Goal: Task Accomplishment & Management: Use online tool/utility

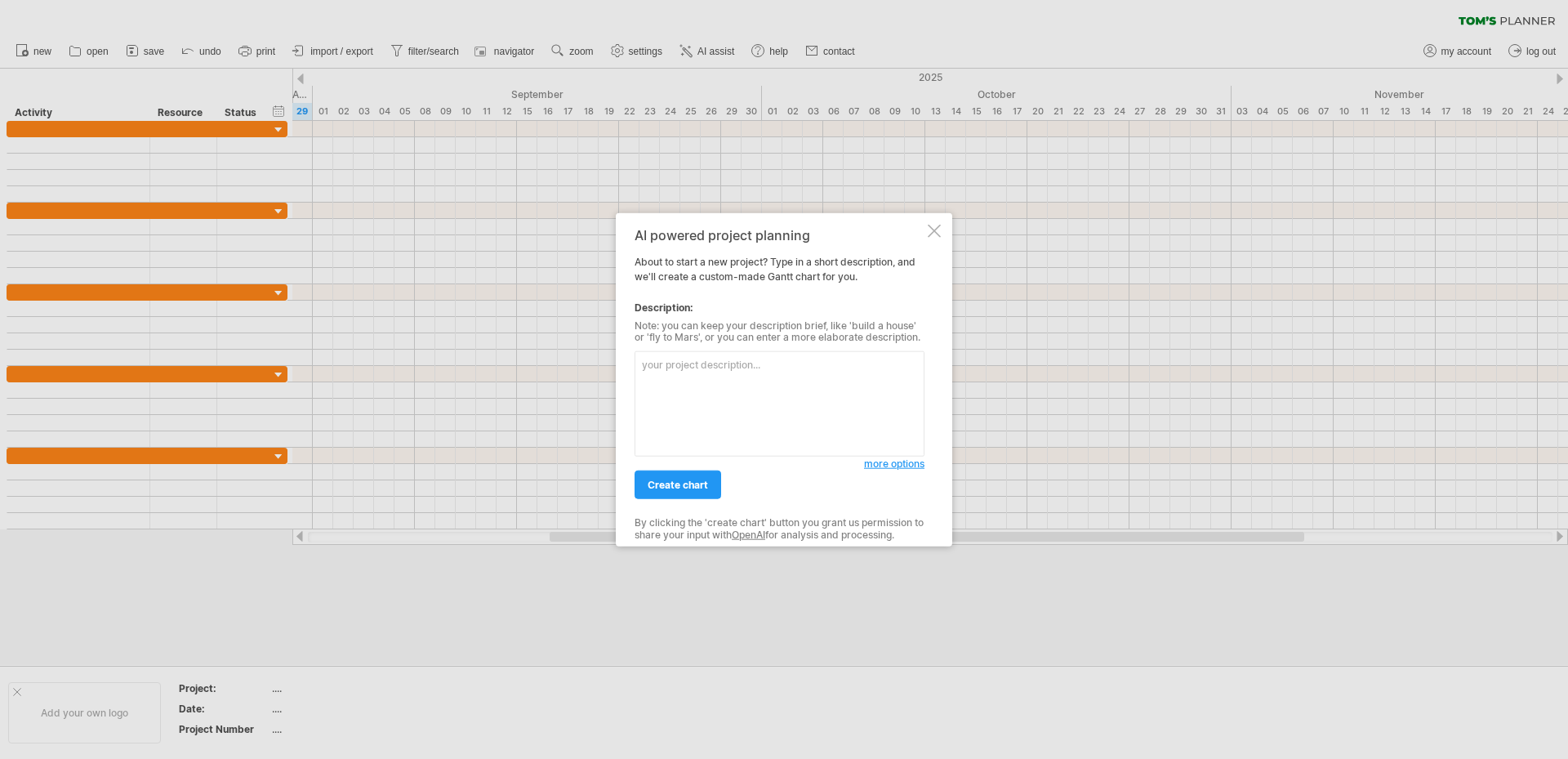
click at [671, 369] on textarea at bounding box center [780, 404] width 290 height 106
click at [702, 364] on textarea "Catalog prodcution" at bounding box center [780, 404] width 290 height 106
drag, startPoint x: 746, startPoint y: 366, endPoint x: 649, endPoint y: 361, distance: 97.1
click at [649, 361] on textarea "Catalog producution" at bounding box center [780, 404] width 290 height 106
click at [705, 367] on textarea "Catalog producution" at bounding box center [780, 404] width 290 height 106
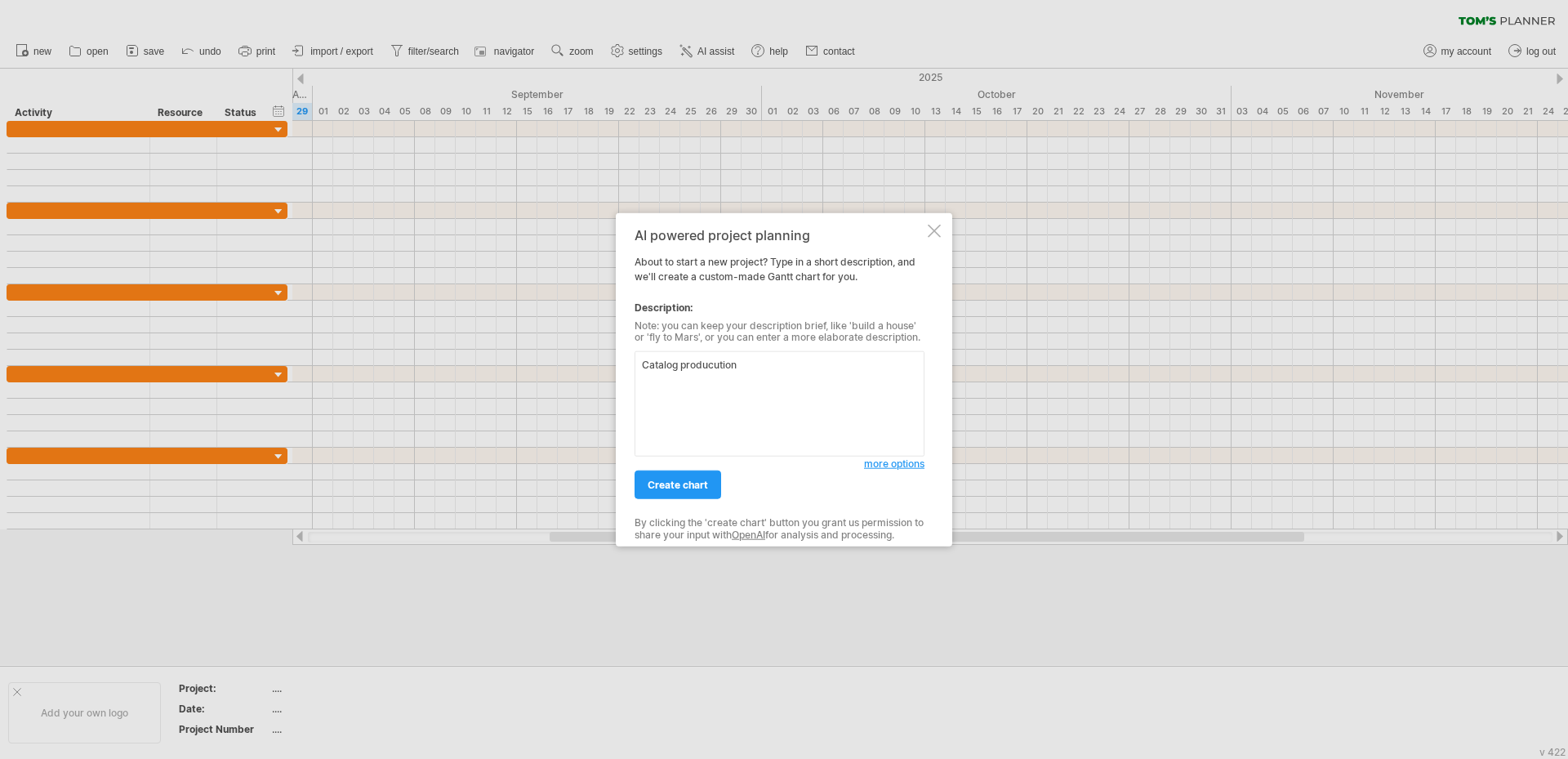
drag, startPoint x: 756, startPoint y: 360, endPoint x: 523, endPoint y: 367, distance: 233.1
click at [523, 367] on div "Trying to reach [DOMAIN_NAME] Connected again... 0% clear filter new" at bounding box center [784, 379] width 1568 height 759
paste textarea "catalogue publica"
type textarea "catalogue publication"
click at [883, 466] on span "more options" at bounding box center [894, 463] width 60 height 12
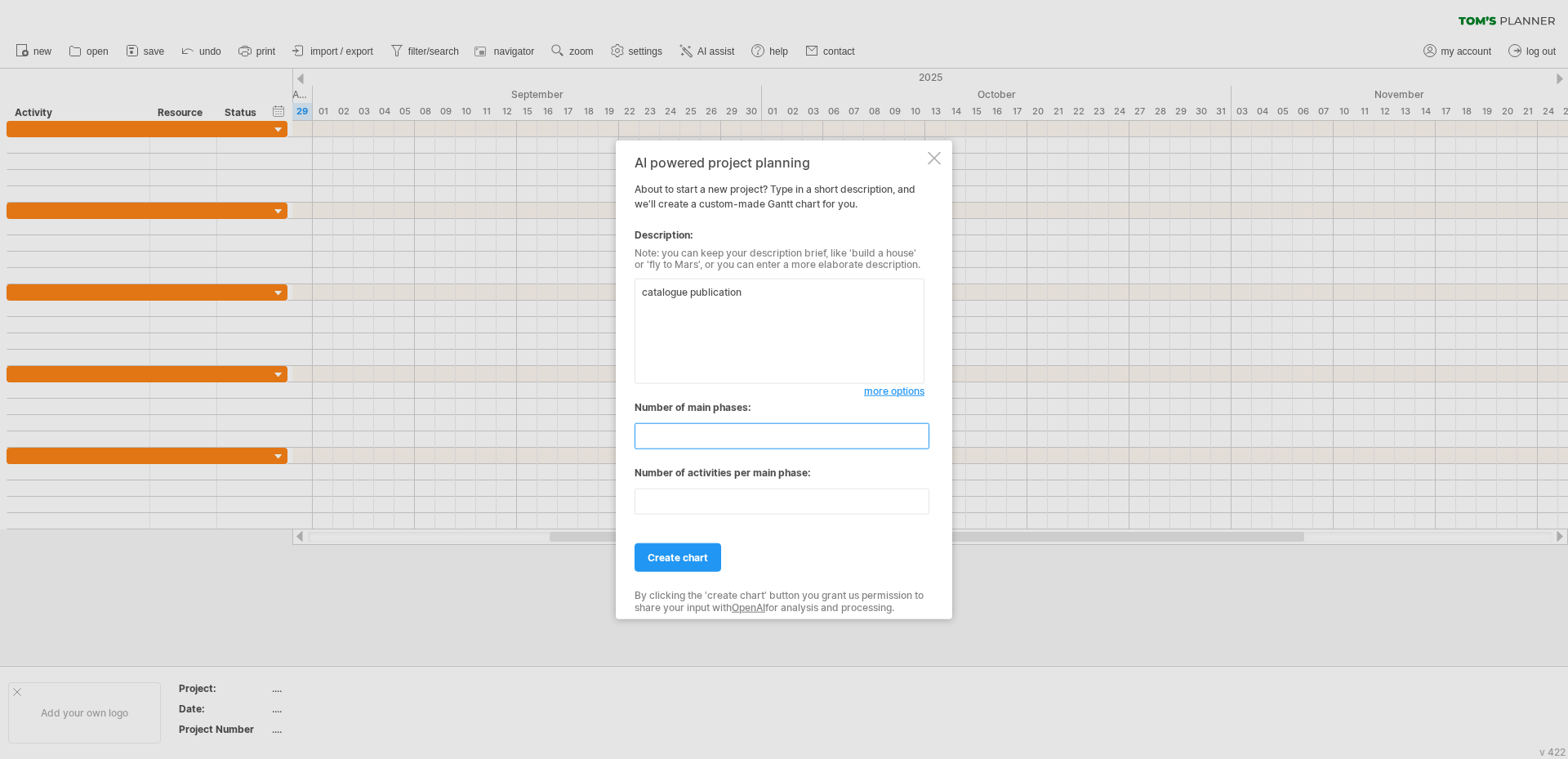
drag, startPoint x: 679, startPoint y: 432, endPoint x: 599, endPoint y: 427, distance: 80.2
click at [599, 427] on div "Trying to reach [DOMAIN_NAME] Connected again... 0% clear filter new" at bounding box center [784, 379] width 1568 height 759
drag, startPoint x: 692, startPoint y: 439, endPoint x: 588, endPoint y: 434, distance: 104.1
click at [588, 434] on div "Trying to reach [DOMAIN_NAME] Connected again... 0% clear filter new" at bounding box center [784, 379] width 1568 height 759
click at [712, 432] on input "*" at bounding box center [783, 436] width 295 height 26
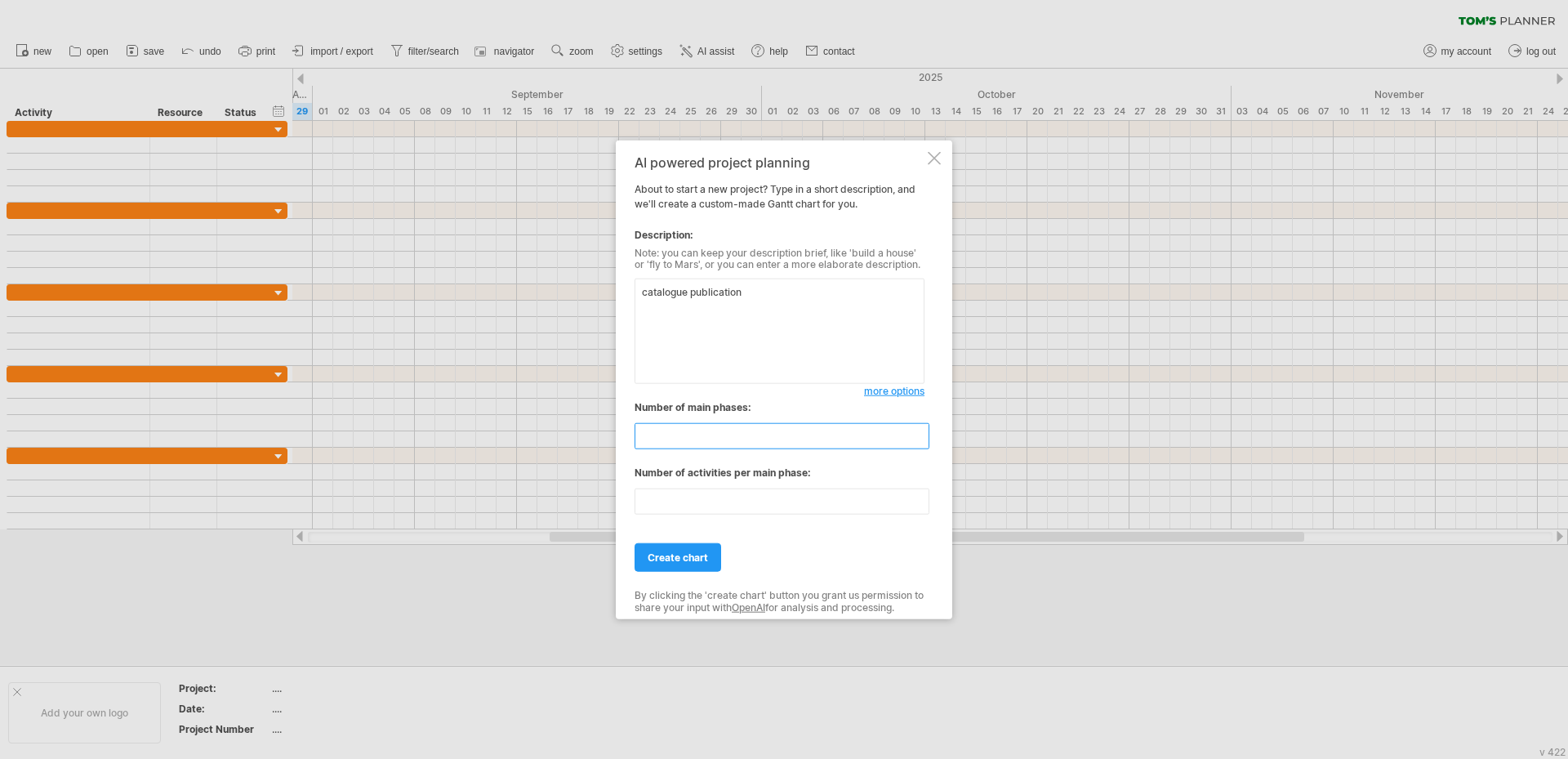
drag, startPoint x: 716, startPoint y: 439, endPoint x: 545, endPoint y: 419, distance: 172.2
click at [545, 419] on div "Trying to reach [DOMAIN_NAME] Connected again... 0% clear filter new" at bounding box center [784, 379] width 1568 height 759
click at [682, 430] on input "*" at bounding box center [783, 436] width 295 height 26
click at [918, 443] on input "*" at bounding box center [783, 436] width 295 height 26
type input "*"
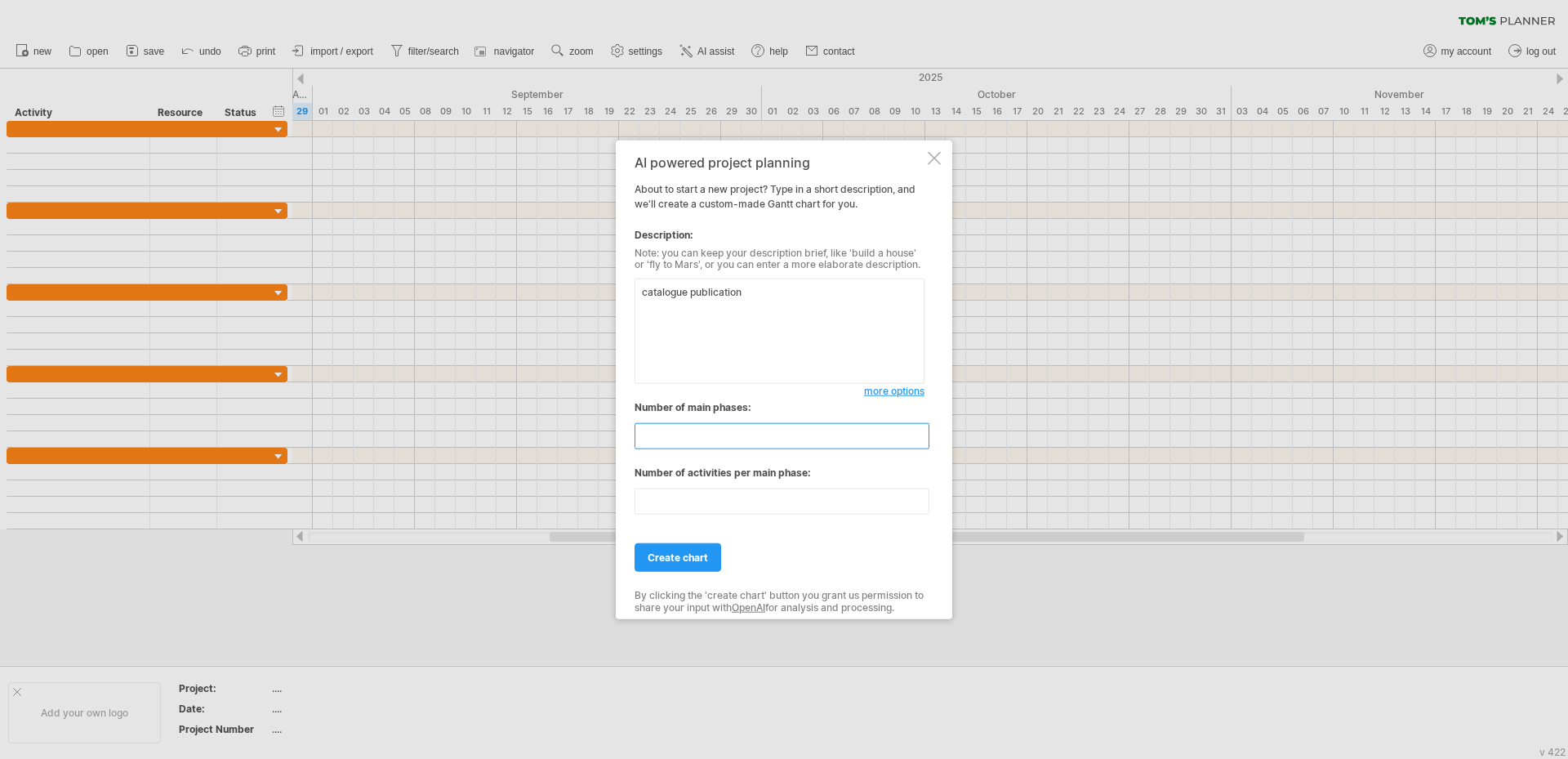
click at [918, 443] on input "*" at bounding box center [783, 436] width 295 height 26
click at [784, 497] on input "**" at bounding box center [783, 502] width 295 height 26
click at [921, 506] on input "**" at bounding box center [783, 502] width 295 height 26
click at [921, 506] on input "*" at bounding box center [783, 502] width 295 height 26
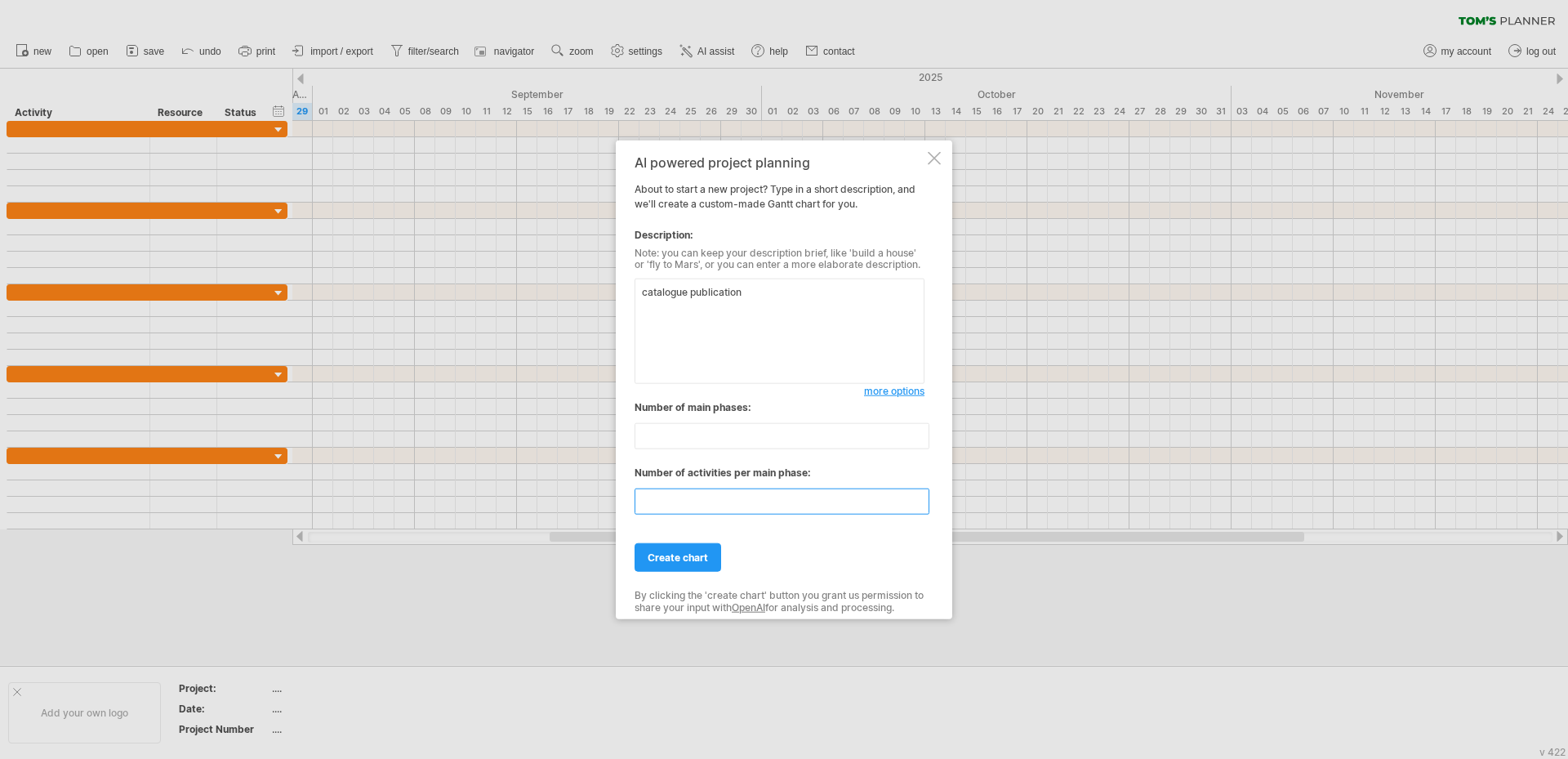
click at [921, 506] on input "*" at bounding box center [783, 502] width 295 height 26
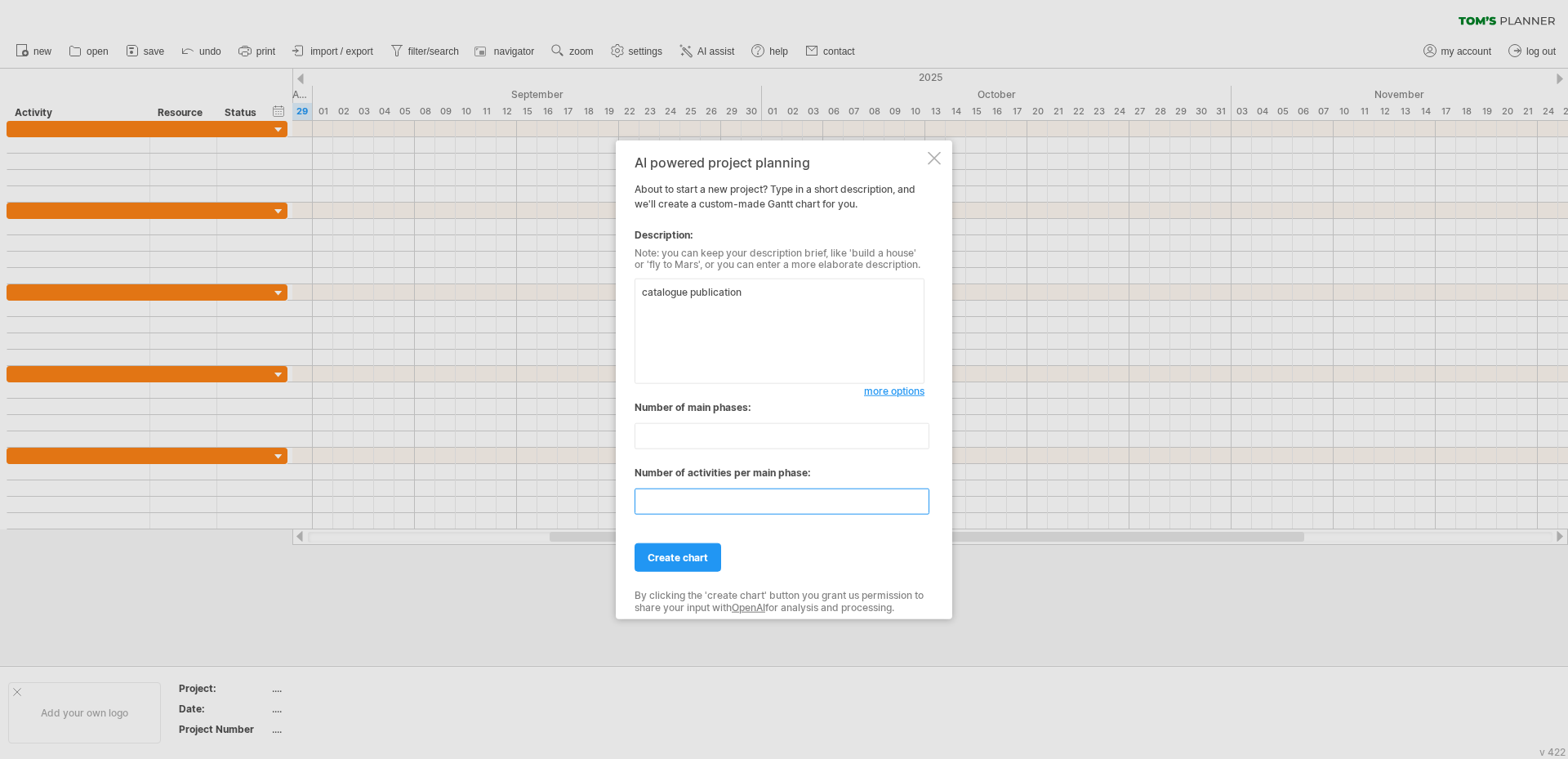
type input "*"
click at [921, 506] on input "*" at bounding box center [783, 502] width 295 height 26
click at [705, 552] on span "create chart" at bounding box center [678, 557] width 60 height 12
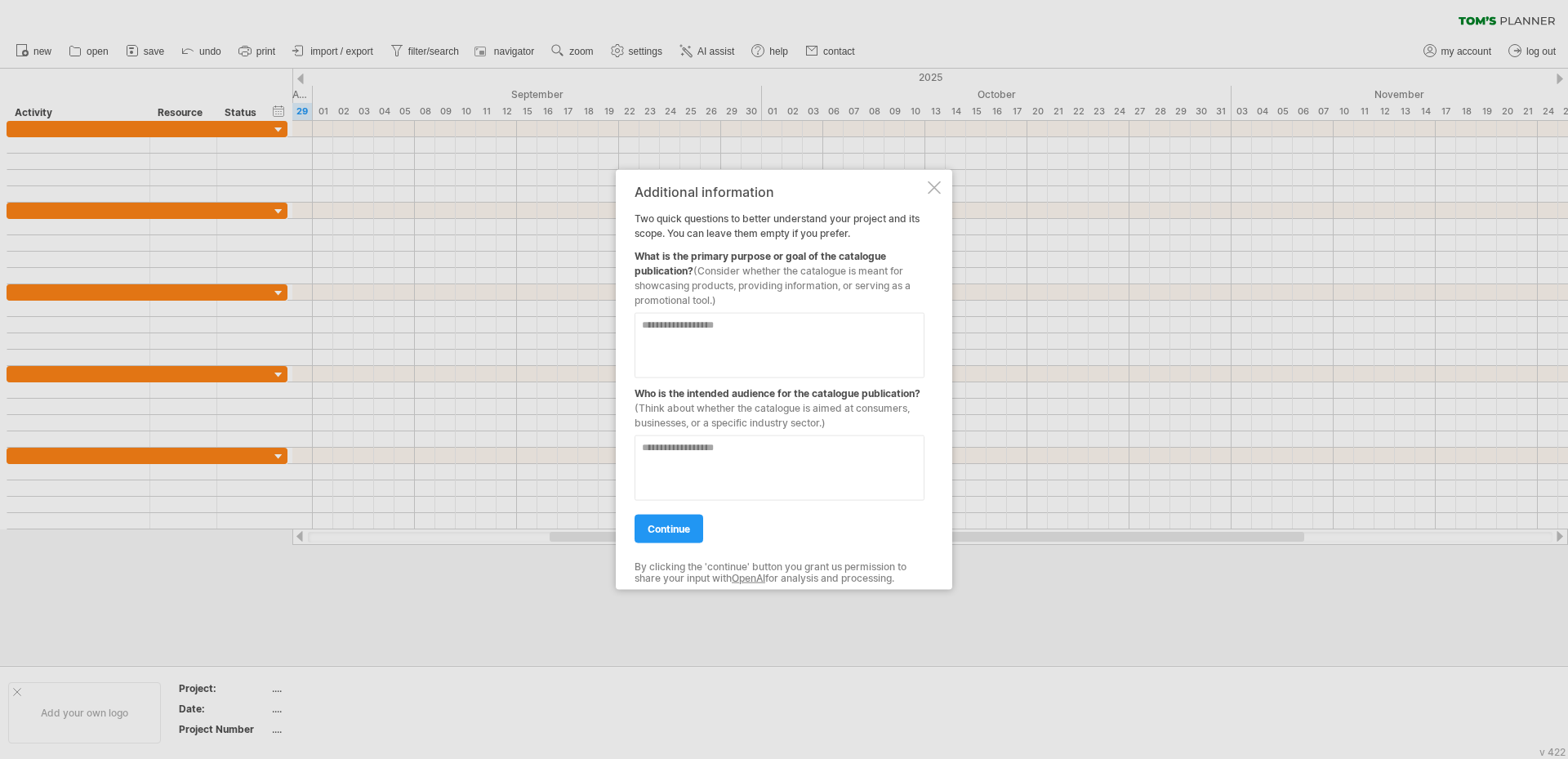
click at [766, 331] on textarea at bounding box center [780, 344] width 290 height 65
drag, startPoint x: 743, startPoint y: 303, endPoint x: 654, endPoint y: 255, distance: 101.1
click at [645, 265] on div "Additional information Two quick questions to better understand your project an…" at bounding box center [780, 379] width 290 height 391
click at [668, 237] on div "Additional information Two quick questions to better understand your project an…" at bounding box center [780, 379] width 290 height 391
drag, startPoint x: 694, startPoint y: 261, endPoint x: 758, endPoint y: 269, distance: 64.5
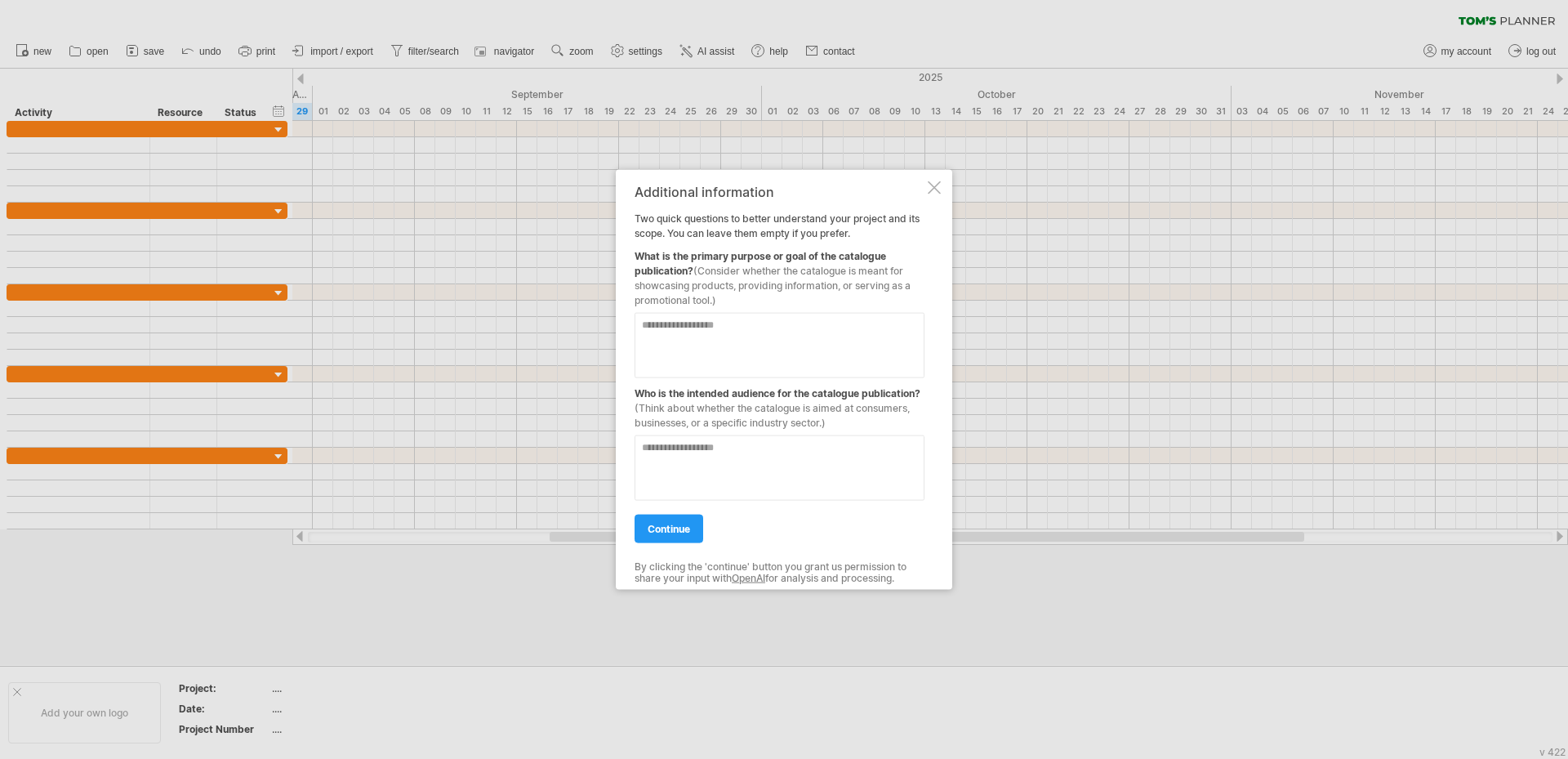
click at [758, 269] on div "What is the primary purpose or goal of the catalogue publication? (Consider whe…" at bounding box center [780, 274] width 290 height 67
click at [764, 337] on textarea at bounding box center [780, 344] width 290 height 65
click at [762, 331] on textarea at bounding box center [780, 344] width 290 height 65
drag, startPoint x: 733, startPoint y: 290, endPoint x: 713, endPoint y: 290, distance: 20.0
click at [713, 290] on span "(Consider whether the catalogue is meant for showcasing products, providing inf…" at bounding box center [773, 285] width 276 height 42
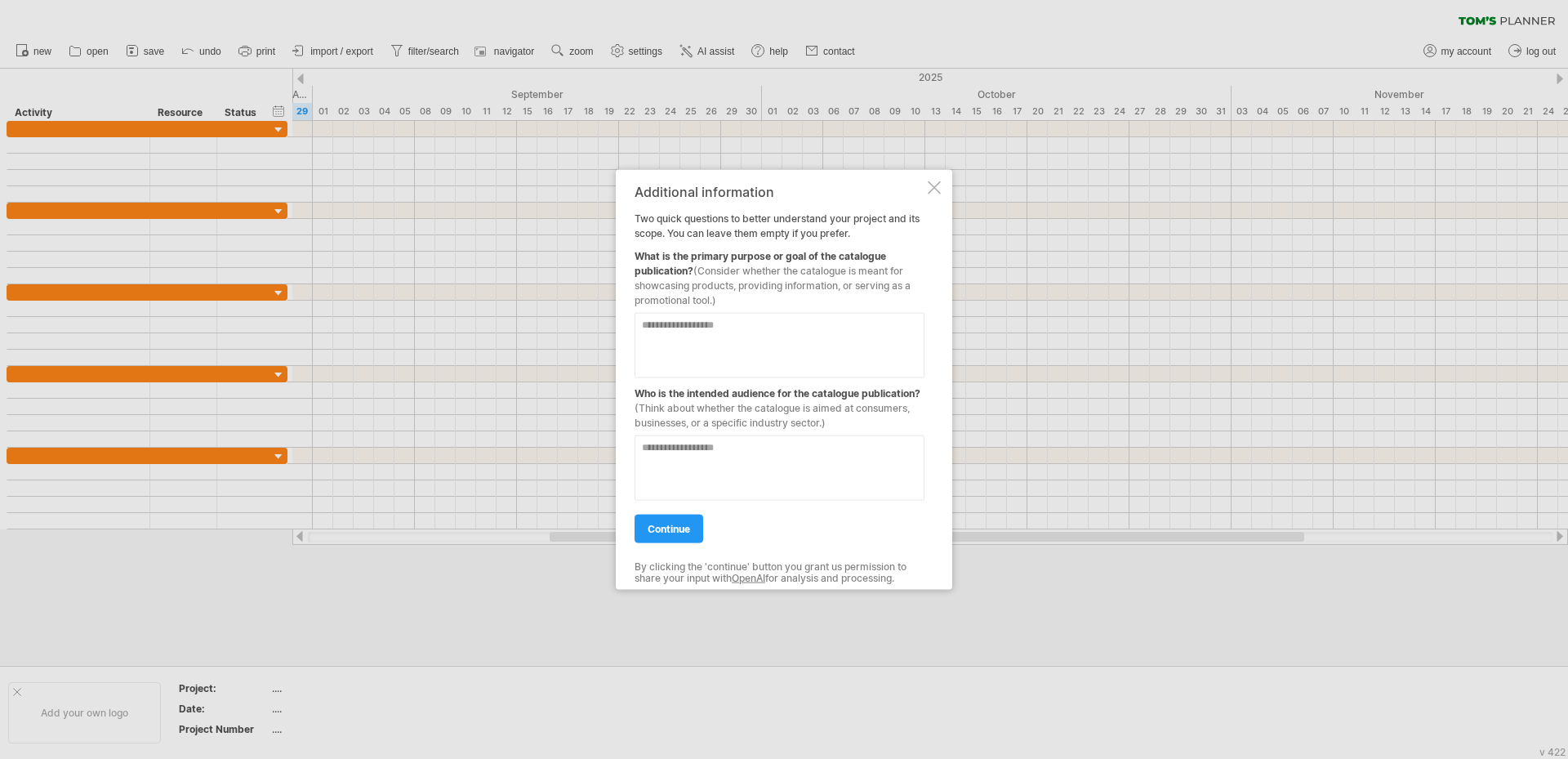
click at [722, 344] on textarea at bounding box center [780, 344] width 290 height 65
click at [719, 336] on textarea at bounding box center [780, 344] width 290 height 65
type textarea "**********"
click at [721, 449] on textarea at bounding box center [780, 467] width 290 height 65
click at [676, 454] on textarea at bounding box center [780, 467] width 290 height 65
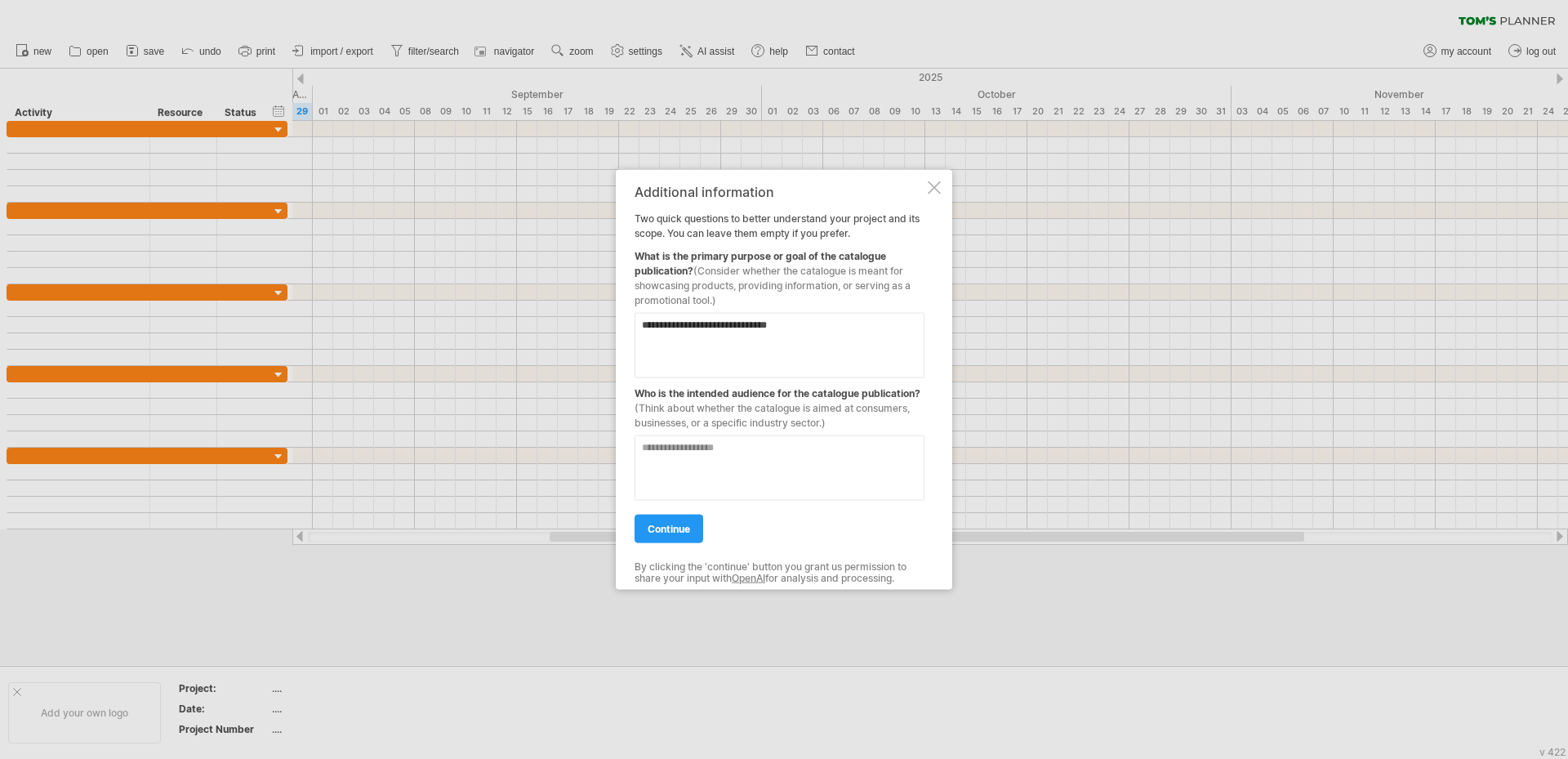
drag, startPoint x: 650, startPoint y: 471, endPoint x: 663, endPoint y: 471, distance: 13.0
click at [657, 472] on textarea at bounding box center [780, 467] width 290 height 65
type textarea "**********"
click at [677, 536] on link "continue" at bounding box center [669, 527] width 68 height 29
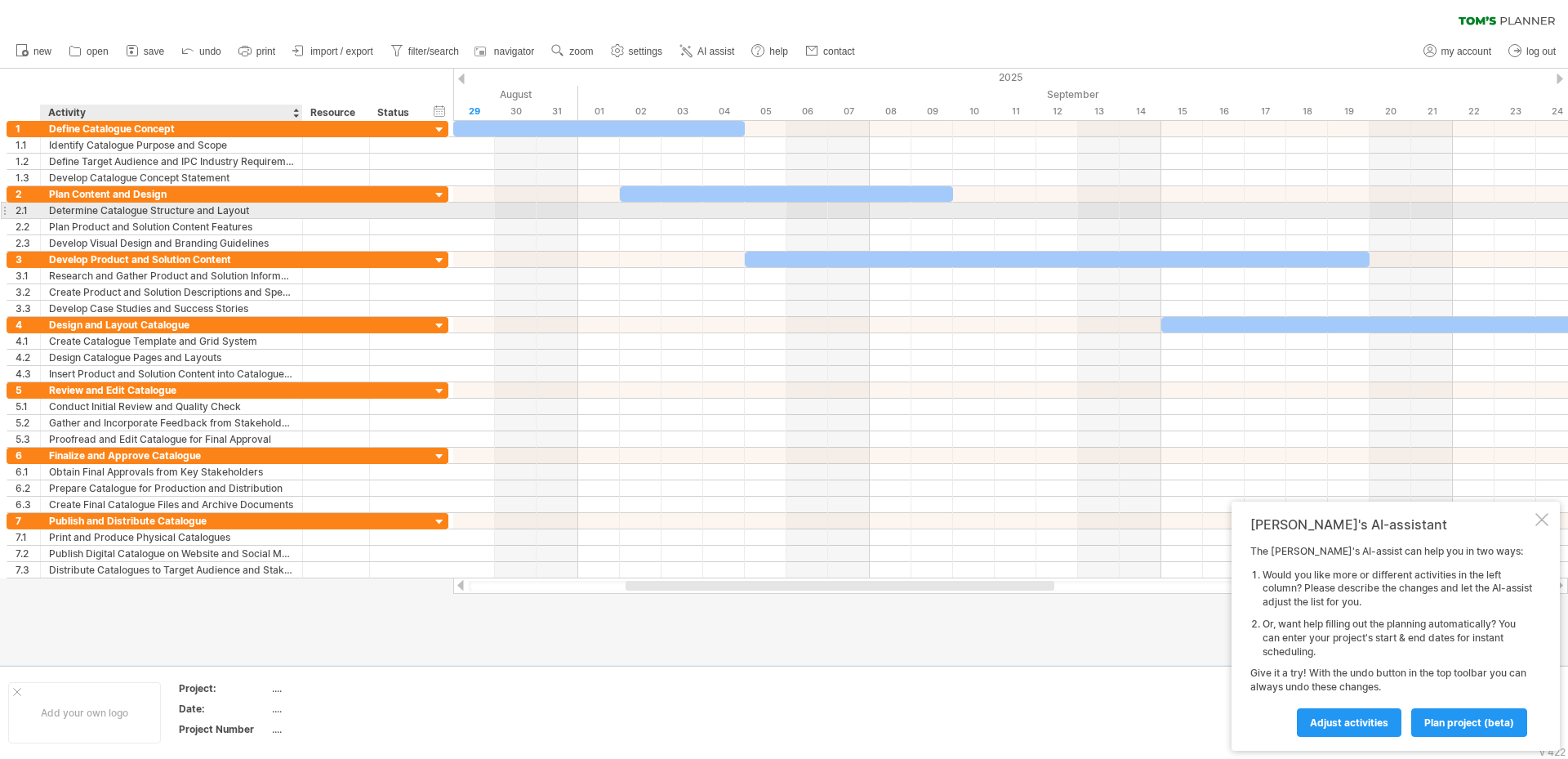
click at [209, 209] on div "Determine Catalogue Structure and Layout" at bounding box center [172, 211] width 245 height 16
drag, startPoint x: 254, startPoint y: 209, endPoint x: 33, endPoint y: 207, distance: 221.0
click at [33, 207] on div "**********" at bounding box center [228, 210] width 442 height 17
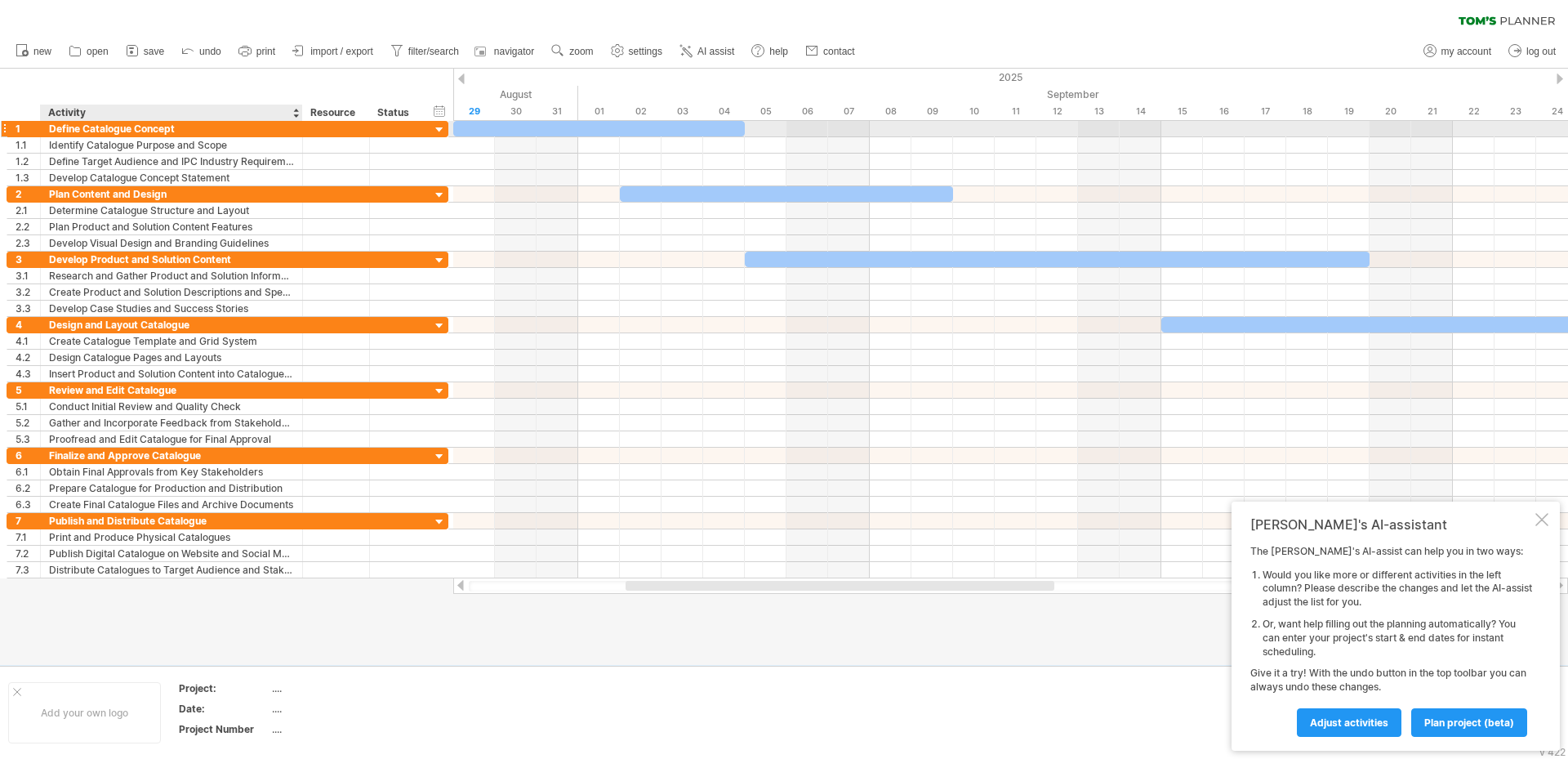
click at [226, 134] on div "Define Catalogue Concept" at bounding box center [172, 129] width 245 height 16
drag, startPoint x: 226, startPoint y: 134, endPoint x: 50, endPoint y: 134, distance: 176.0
click at [50, 134] on input "**********" at bounding box center [172, 129] width 245 height 16
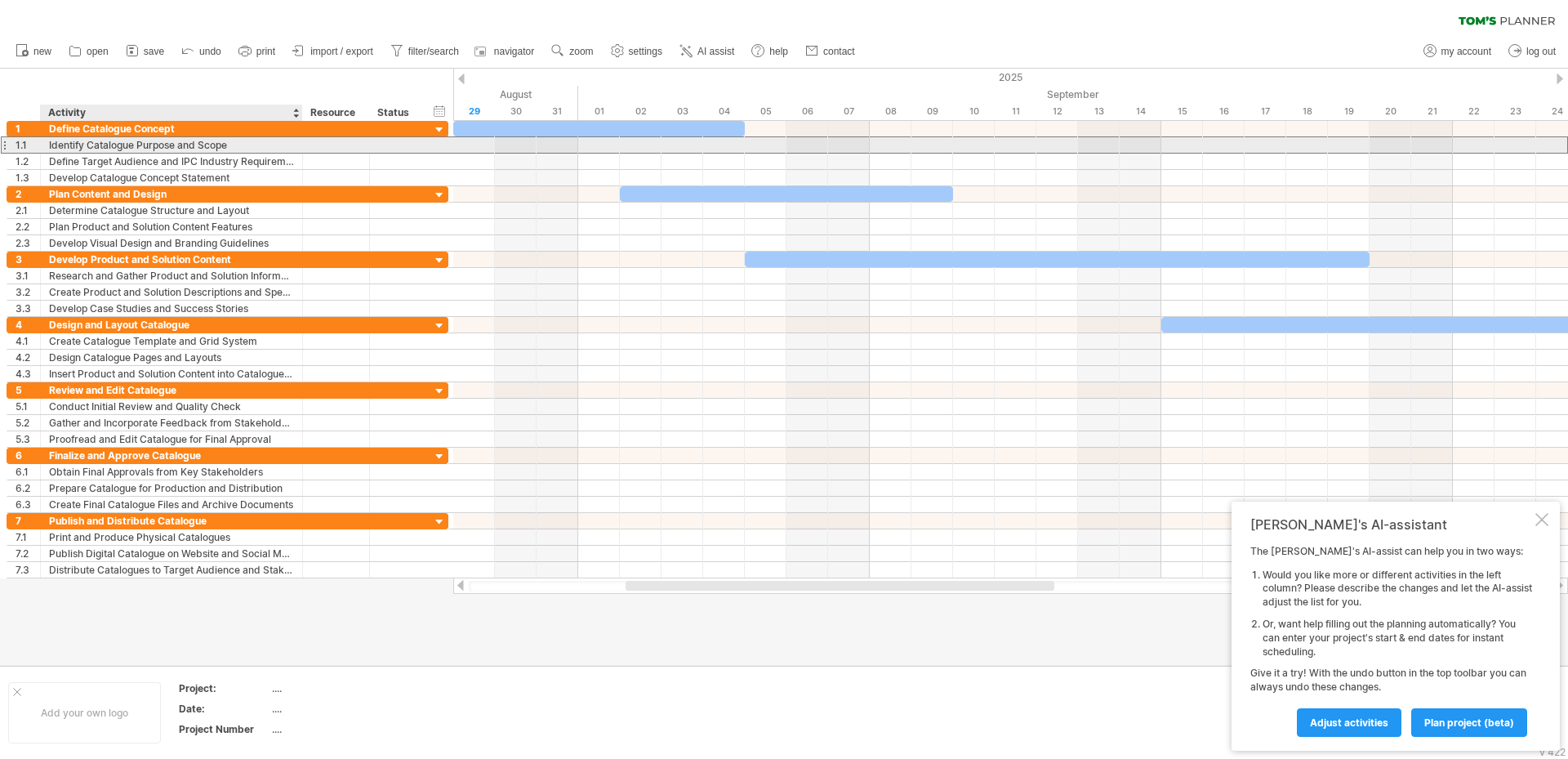
click at [85, 143] on div "Identify Catalogue Purpose and Scope" at bounding box center [172, 145] width 245 height 16
drag, startPoint x: 260, startPoint y: 148, endPoint x: 45, endPoint y: 147, distance: 215.0
click at [45, 147] on div "**********" at bounding box center [171, 145] width 262 height 16
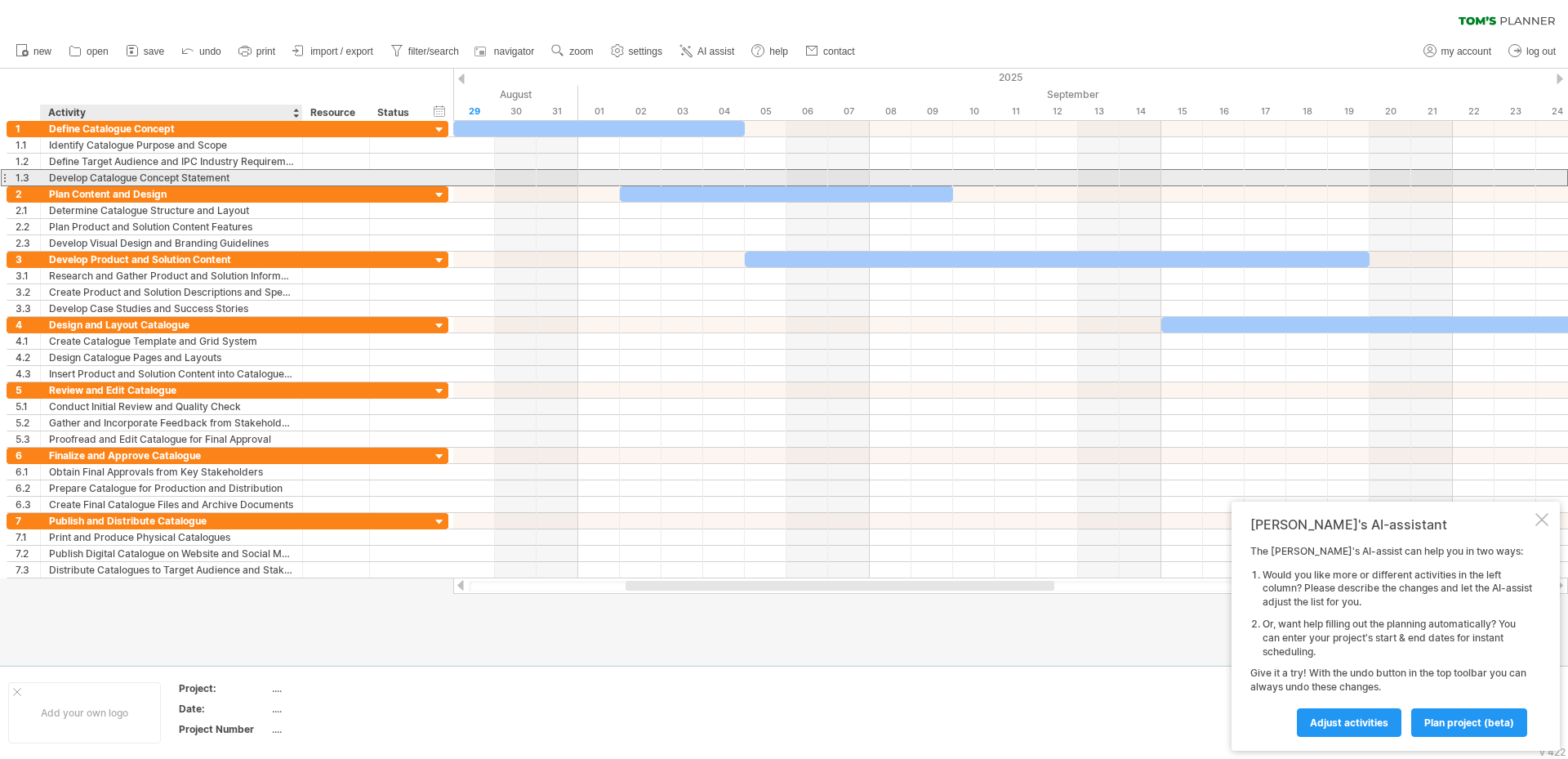
click at [233, 175] on div "Develop Catalogue Concept Statement" at bounding box center [172, 178] width 245 height 16
drag, startPoint x: 235, startPoint y: 175, endPoint x: 32, endPoint y: 180, distance: 203.1
click at [32, 180] on div "**********" at bounding box center [228, 177] width 442 height 17
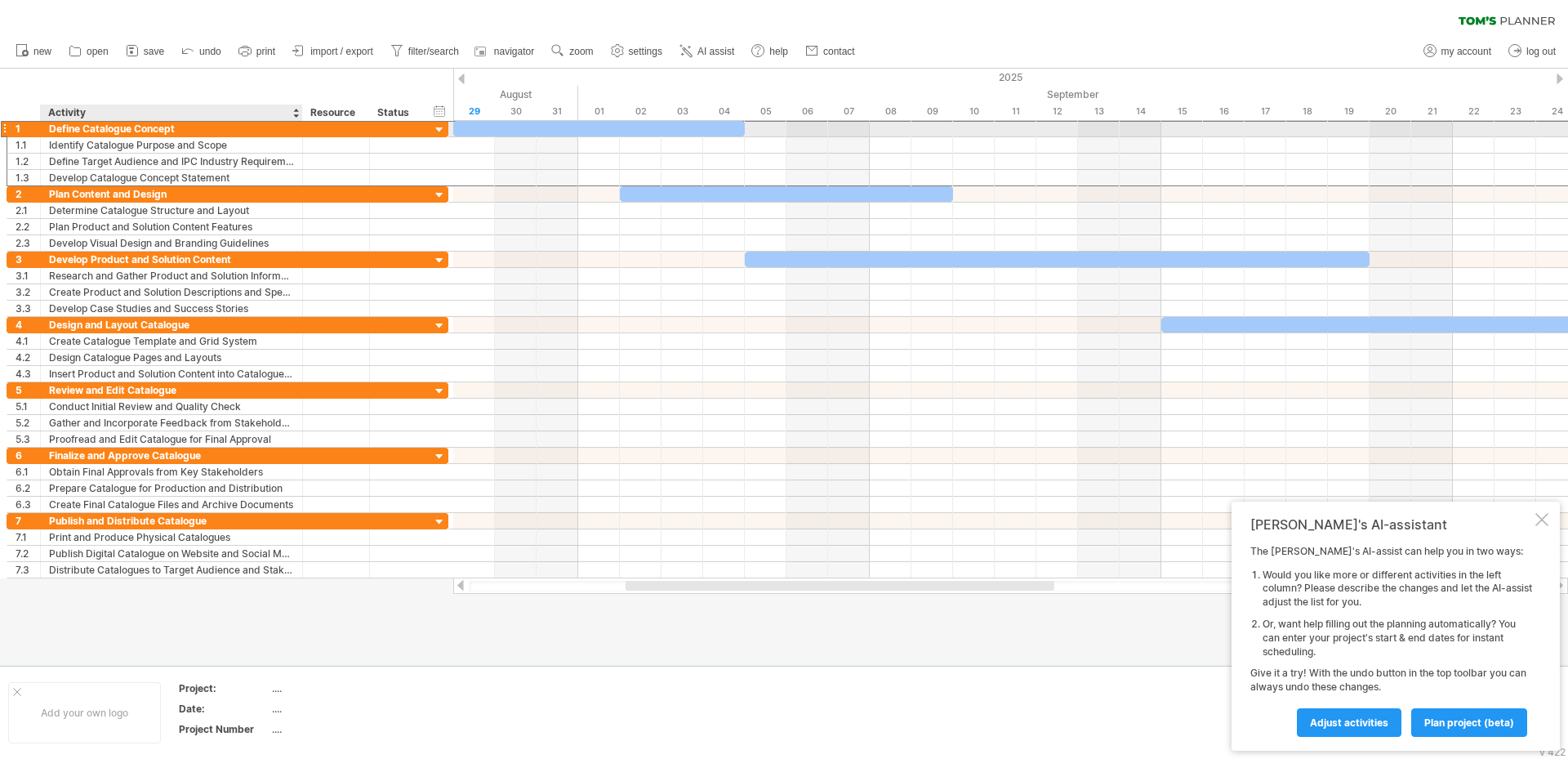
click at [218, 130] on div "Define Catalogue Concept" at bounding box center [172, 129] width 245 height 16
drag, startPoint x: 189, startPoint y: 129, endPoint x: 41, endPoint y: 130, distance: 148.0
click at [41, 130] on div "**********" at bounding box center [171, 129] width 262 height 16
type input "**********"
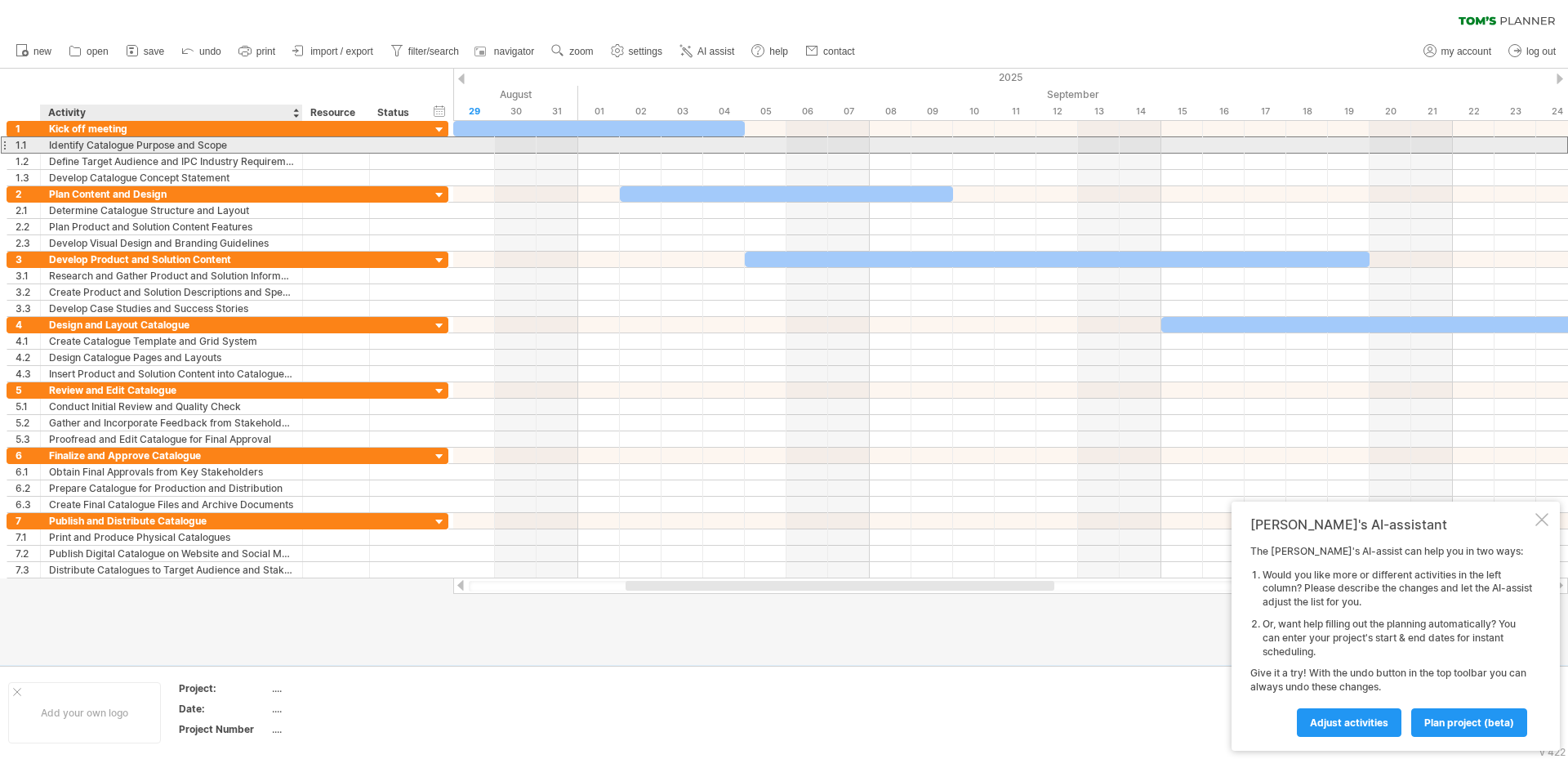
click at [174, 146] on div "Identify Catalogue Purpose and Scope" at bounding box center [172, 145] width 245 height 16
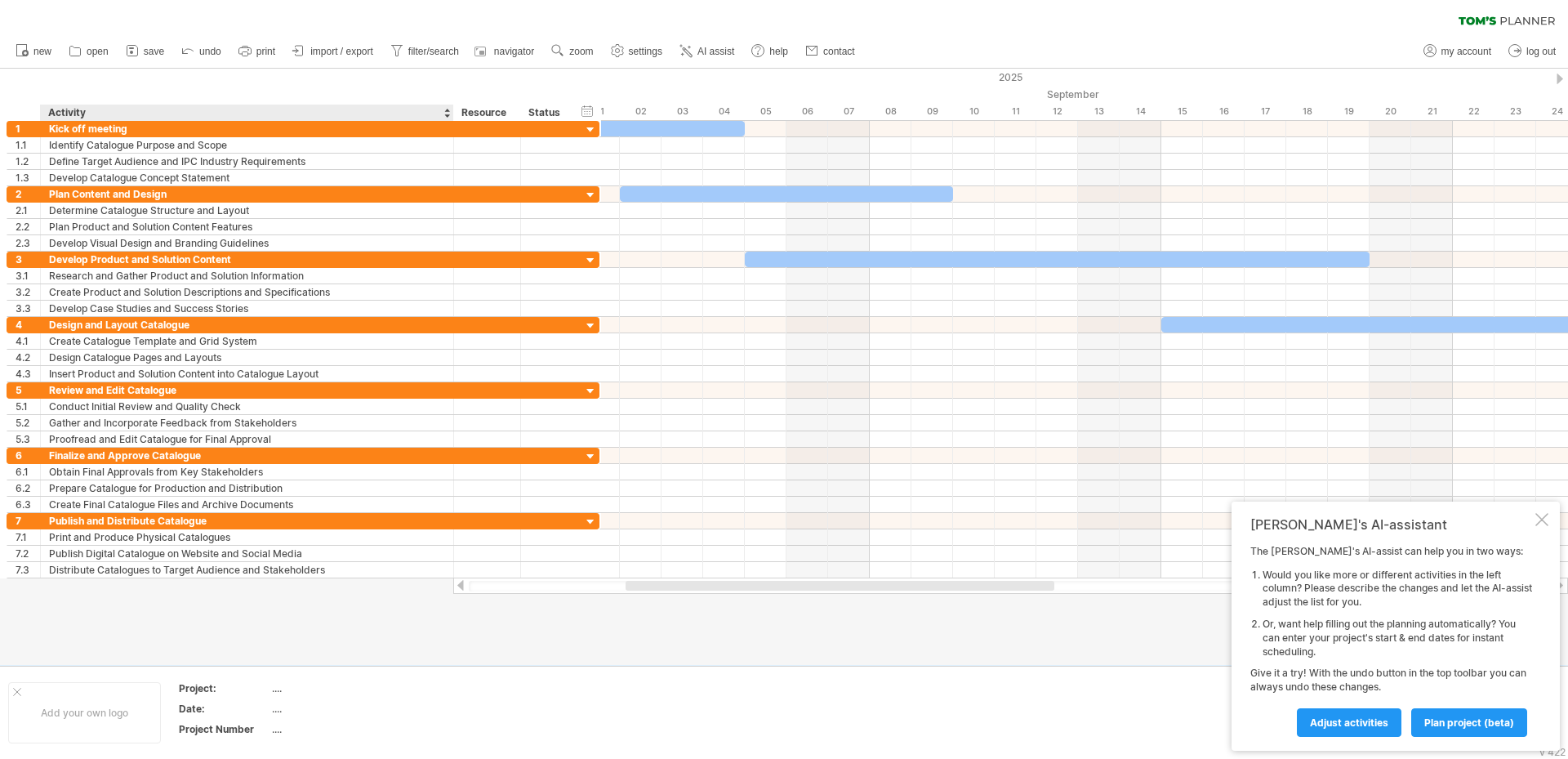
drag, startPoint x: 299, startPoint y: 115, endPoint x: 450, endPoint y: 115, distance: 151.0
click at [450, 115] on div at bounding box center [453, 113] width 6 height 17
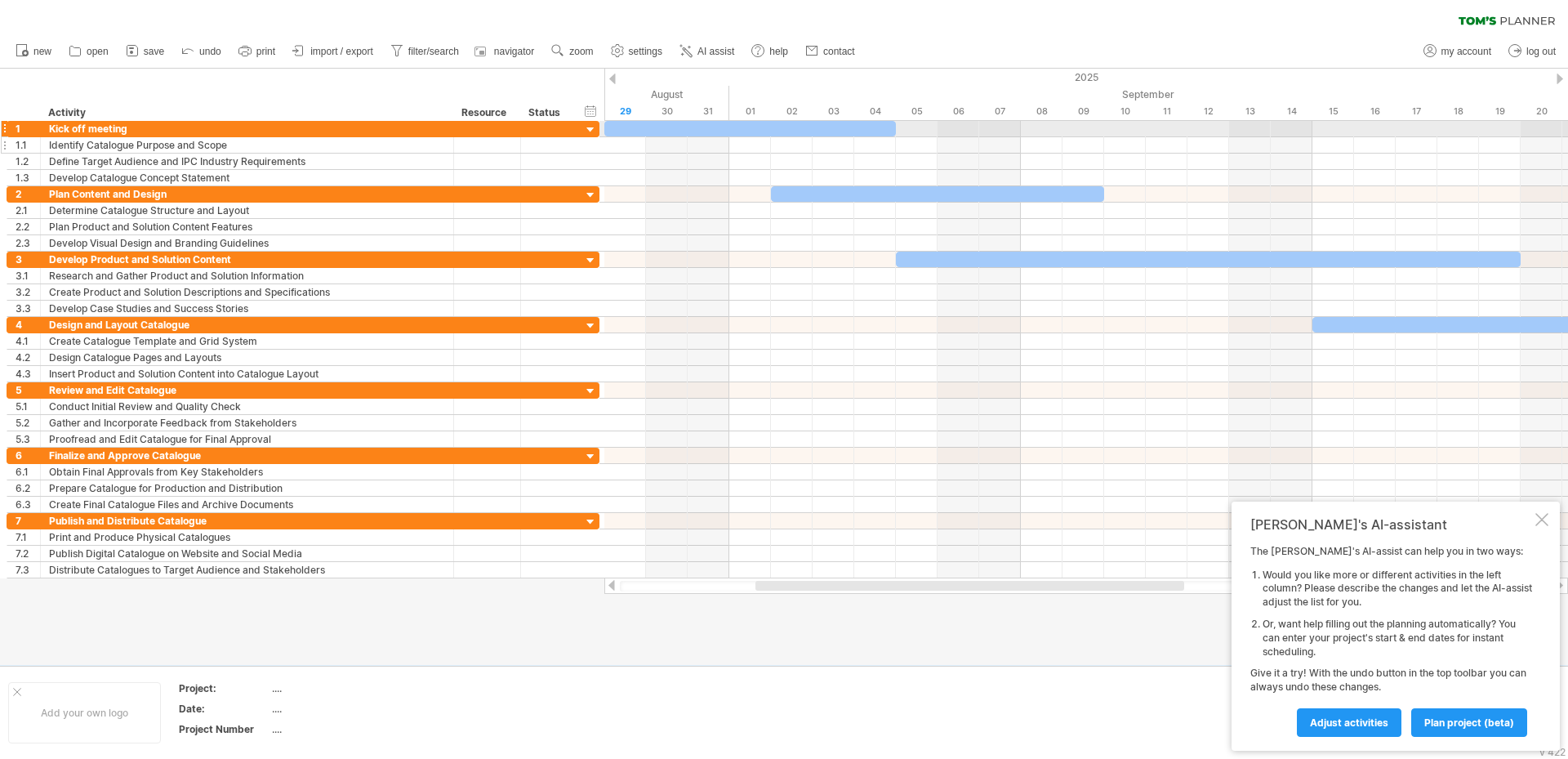
click at [312, 138] on div "Identify Catalogue Purpose and Scope" at bounding box center [247, 145] width 396 height 16
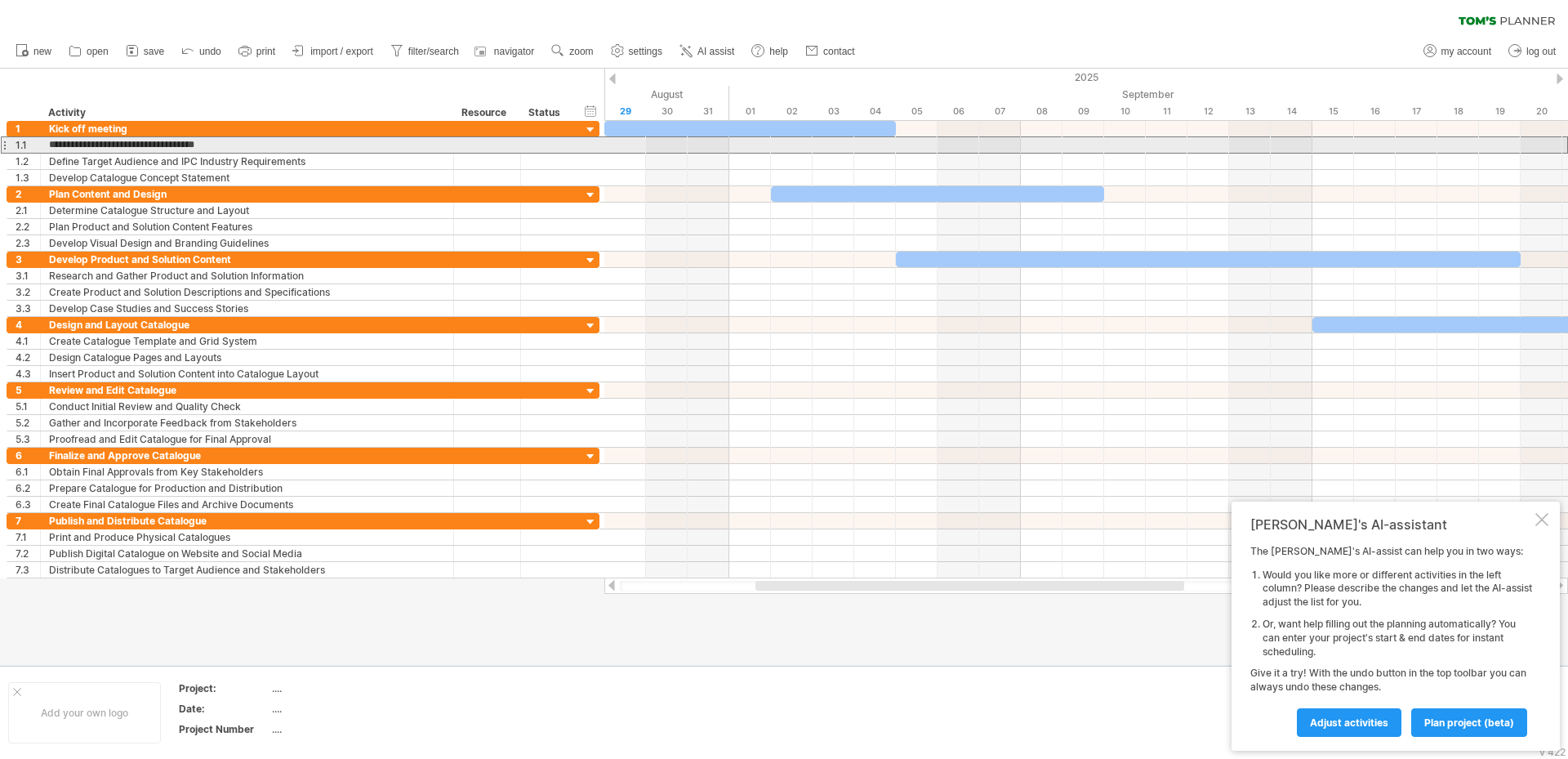
drag, startPoint x: 310, startPoint y: 141, endPoint x: 140, endPoint y: 147, distance: 170.1
click at [140, 147] on input "**********" at bounding box center [247, 145] width 396 height 16
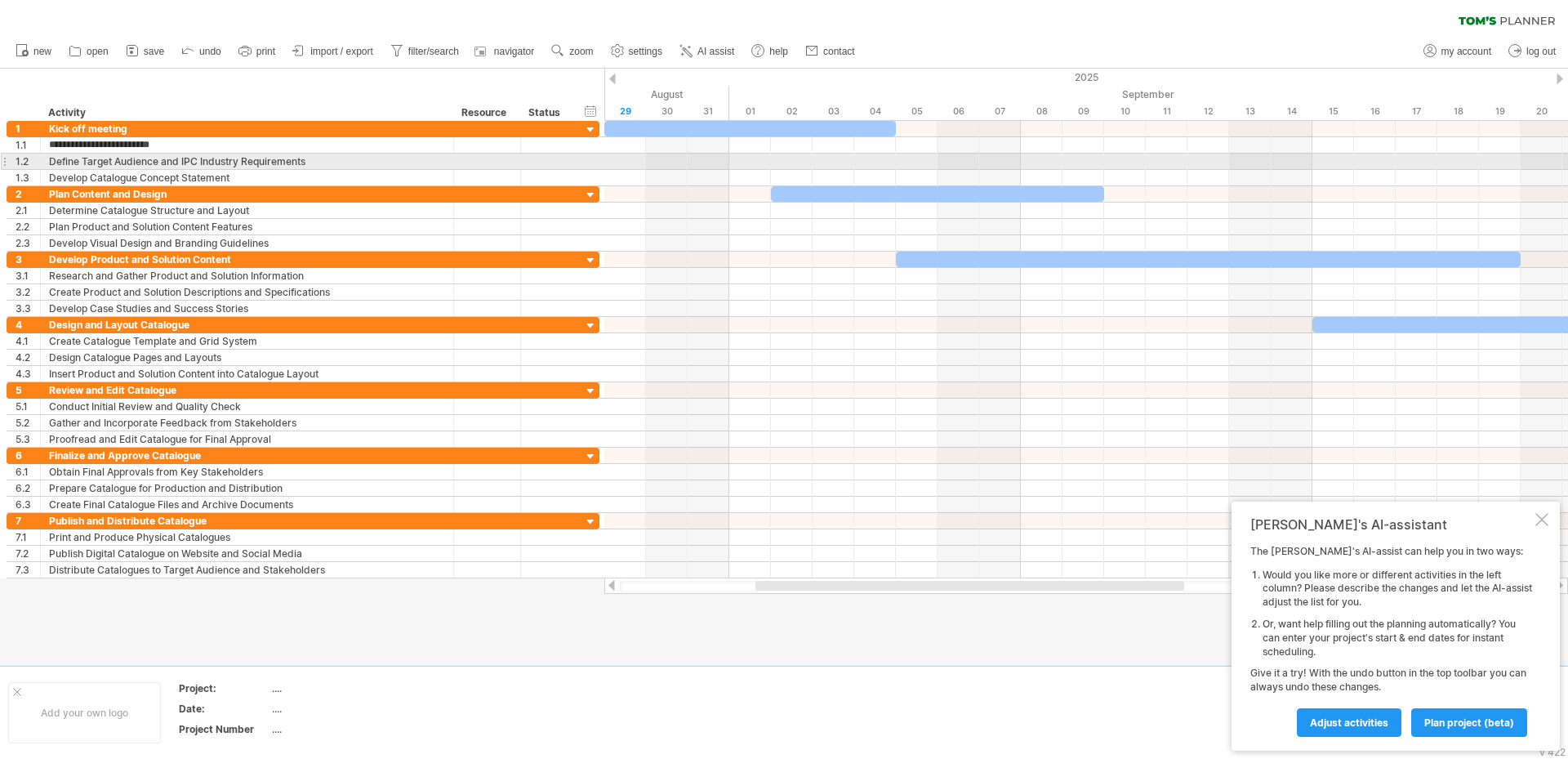
type input "**********"
click at [117, 166] on div "Define Target Audience and IPC Industry Requirements" at bounding box center [247, 161] width 396 height 16
click at [8, 162] on div "1.2" at bounding box center [24, 161] width 34 height 16
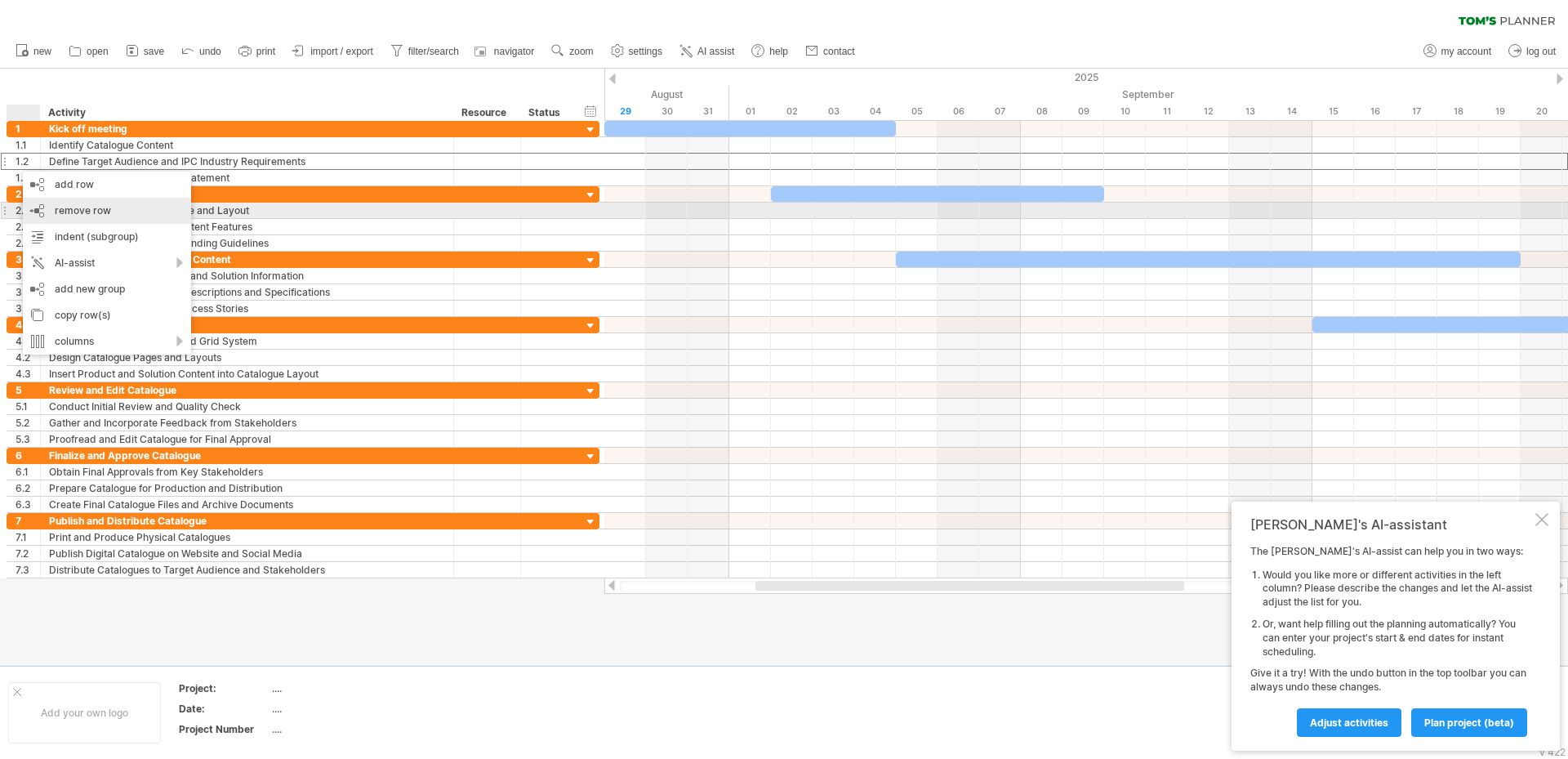
click at [126, 209] on div "remove row remove selected rows" at bounding box center [107, 211] width 168 height 26
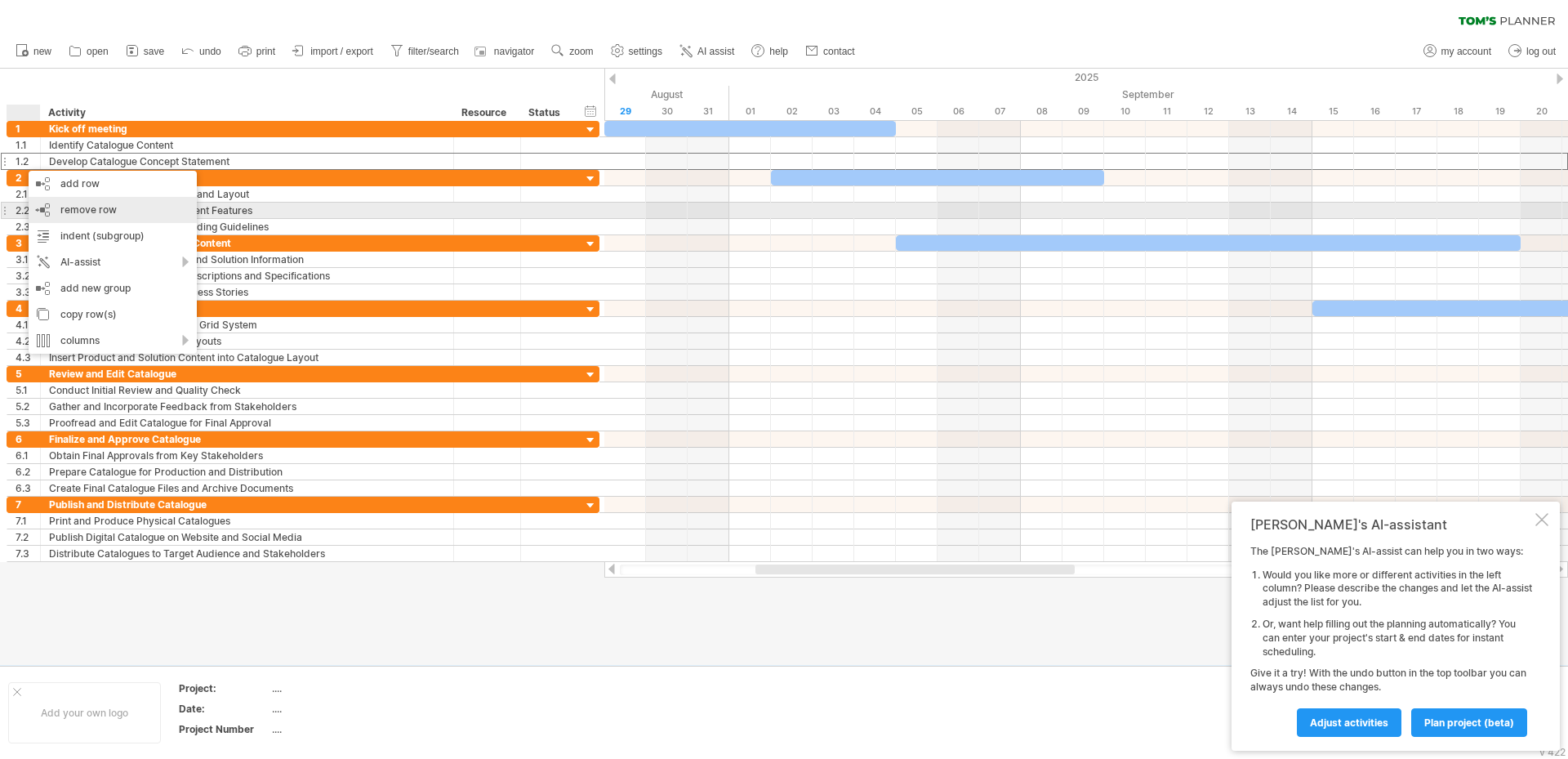
click at [86, 209] on span "remove row" at bounding box center [88, 210] width 56 height 12
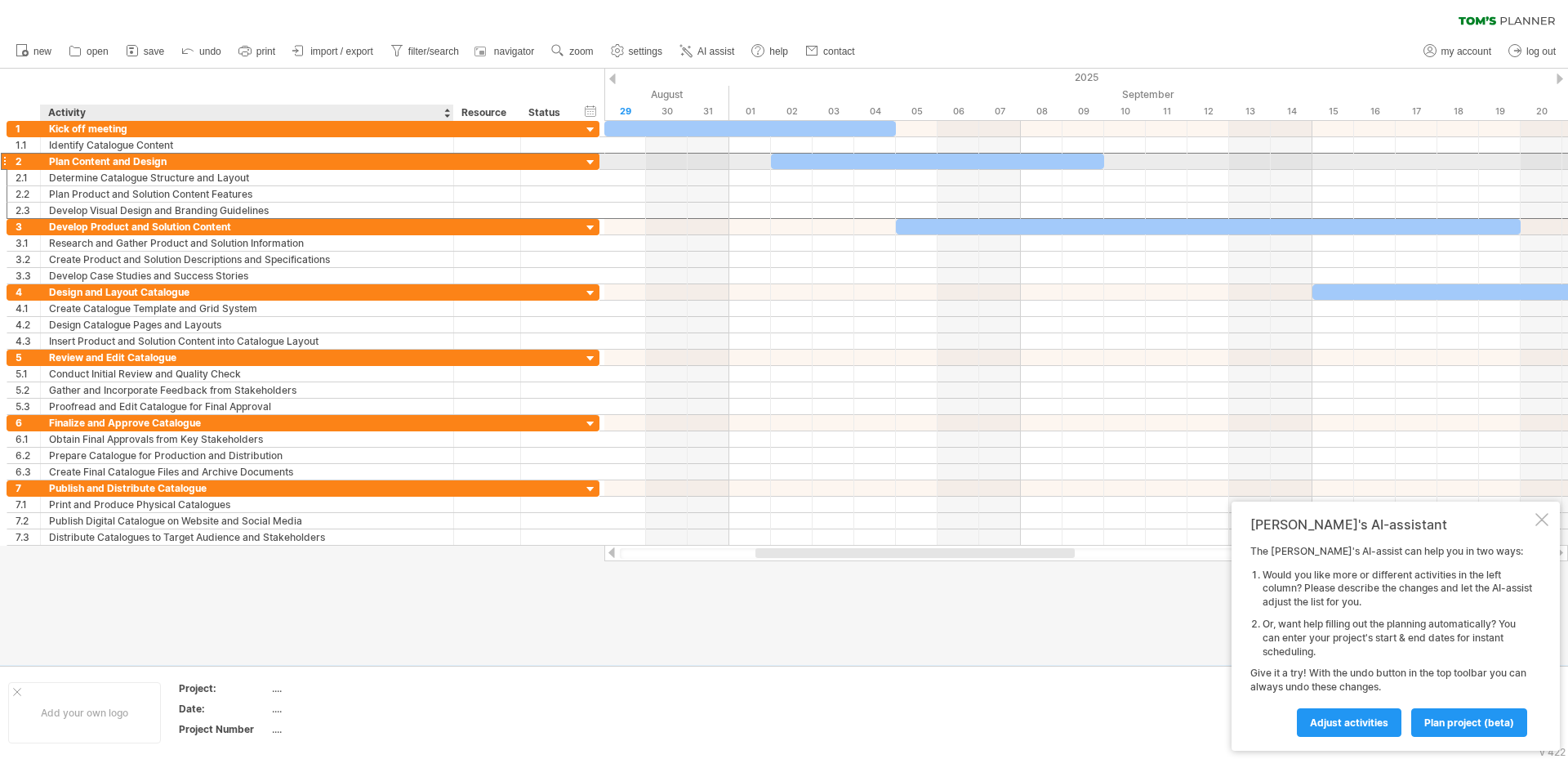
click at [118, 161] on div "Plan Content and Design" at bounding box center [247, 161] width 396 height 16
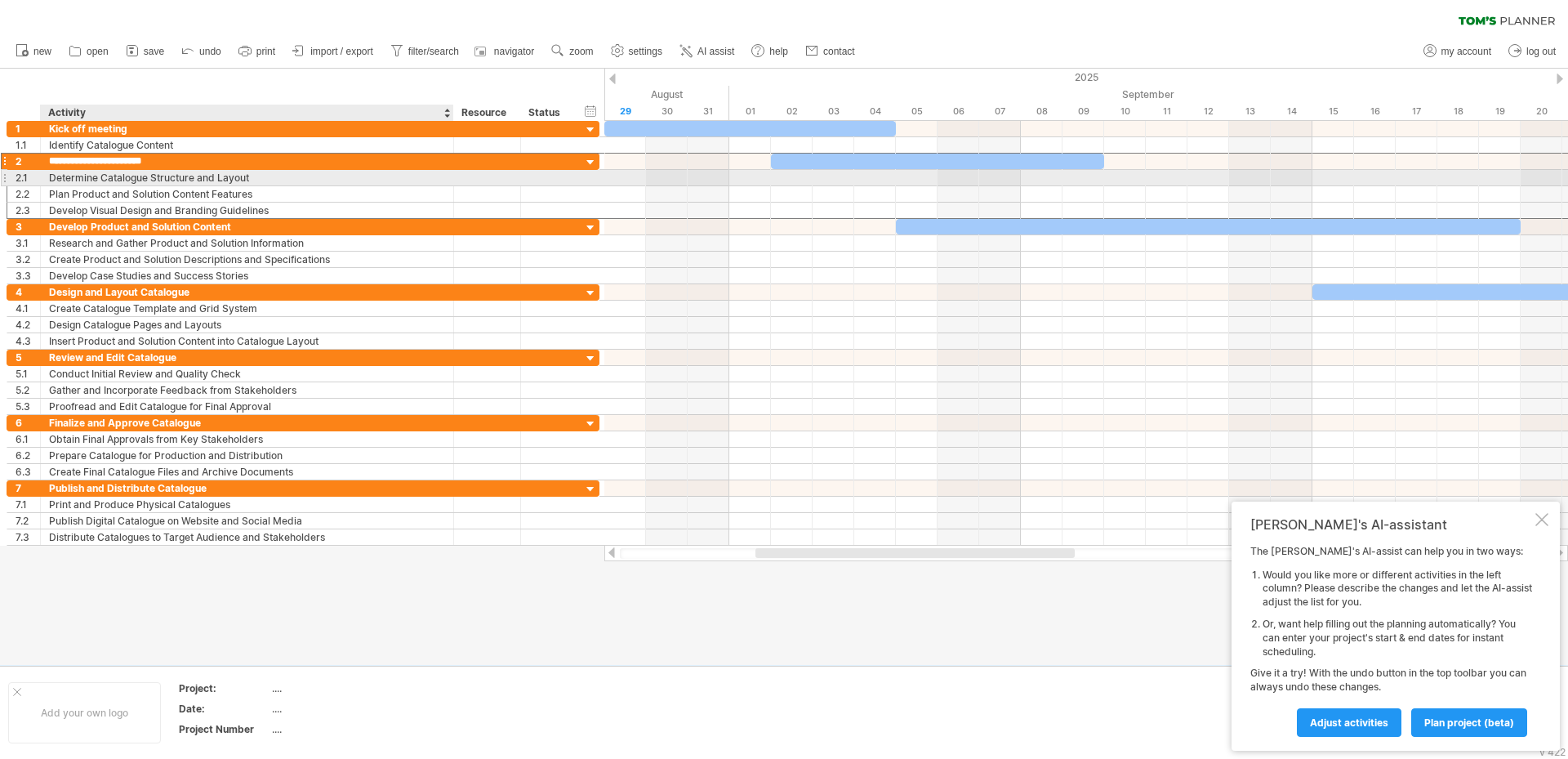
click at [232, 180] on div "Determine Catalogue Structure and Layout" at bounding box center [247, 178] width 396 height 16
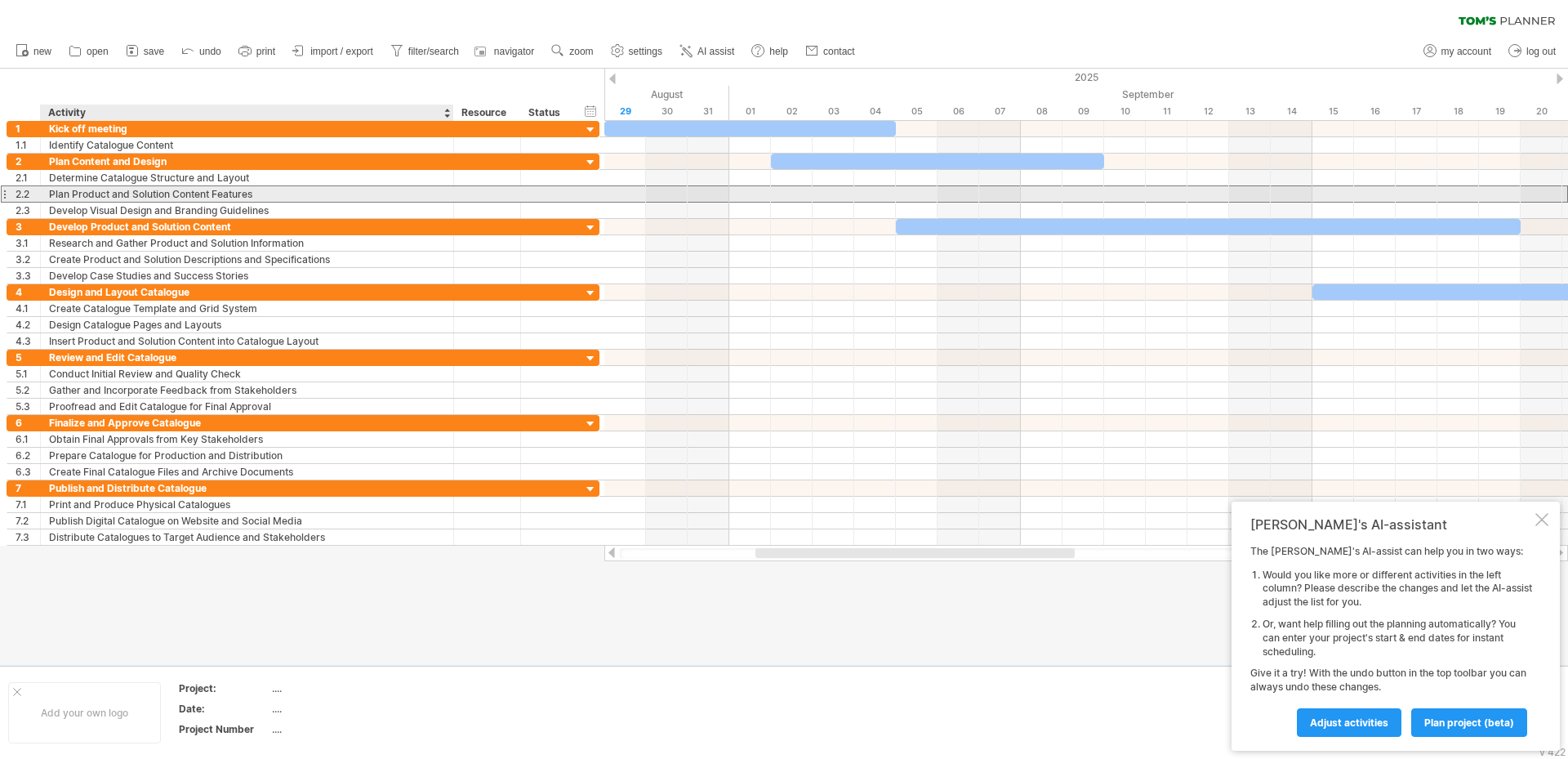
click at [263, 193] on div "Plan Product and Solution Content Features" at bounding box center [247, 194] width 396 height 16
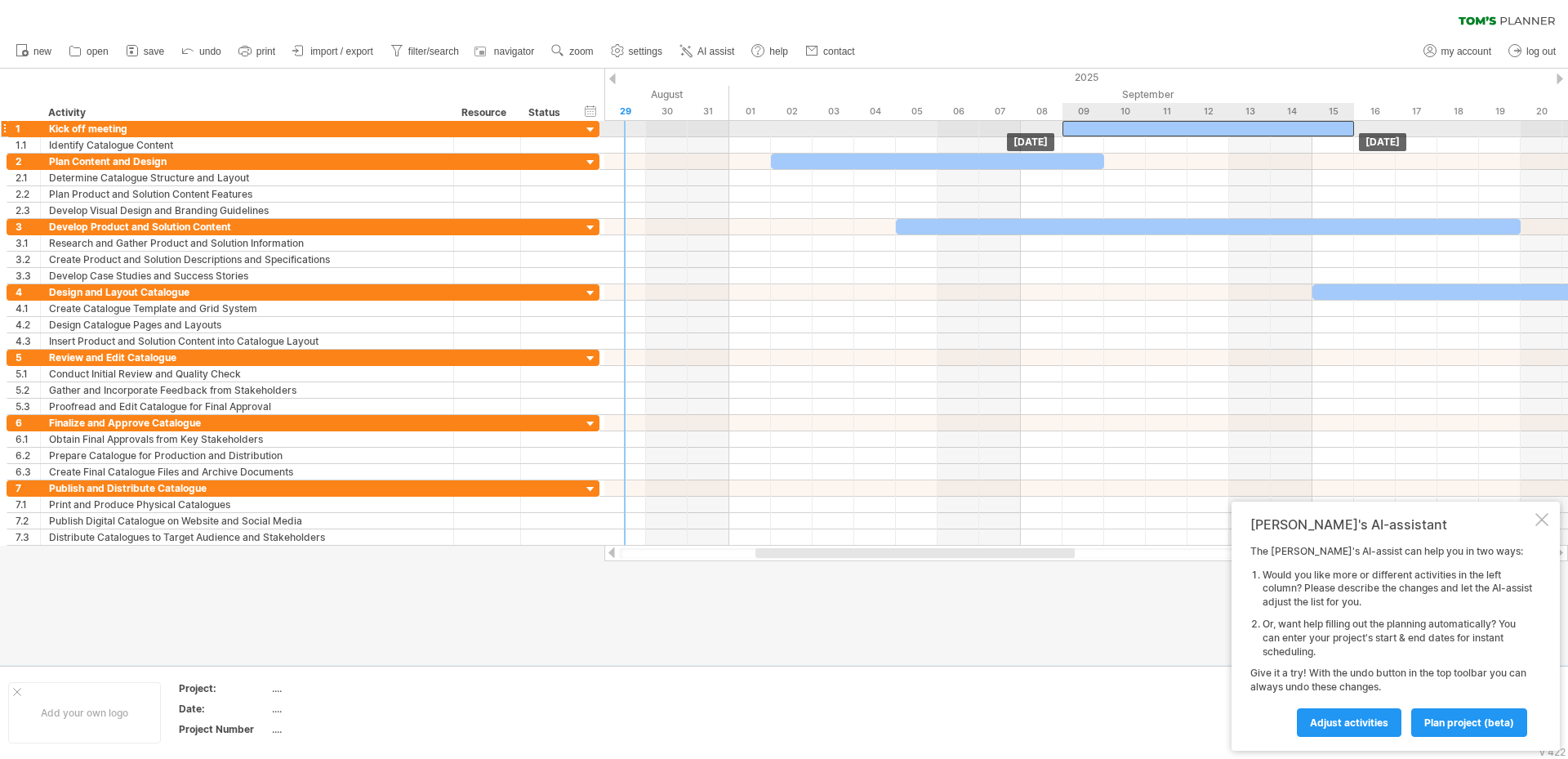
drag, startPoint x: 630, startPoint y: 129, endPoint x: 1085, endPoint y: 125, distance: 455.0
click at [1085, 125] on div at bounding box center [1208, 129] width 292 height 16
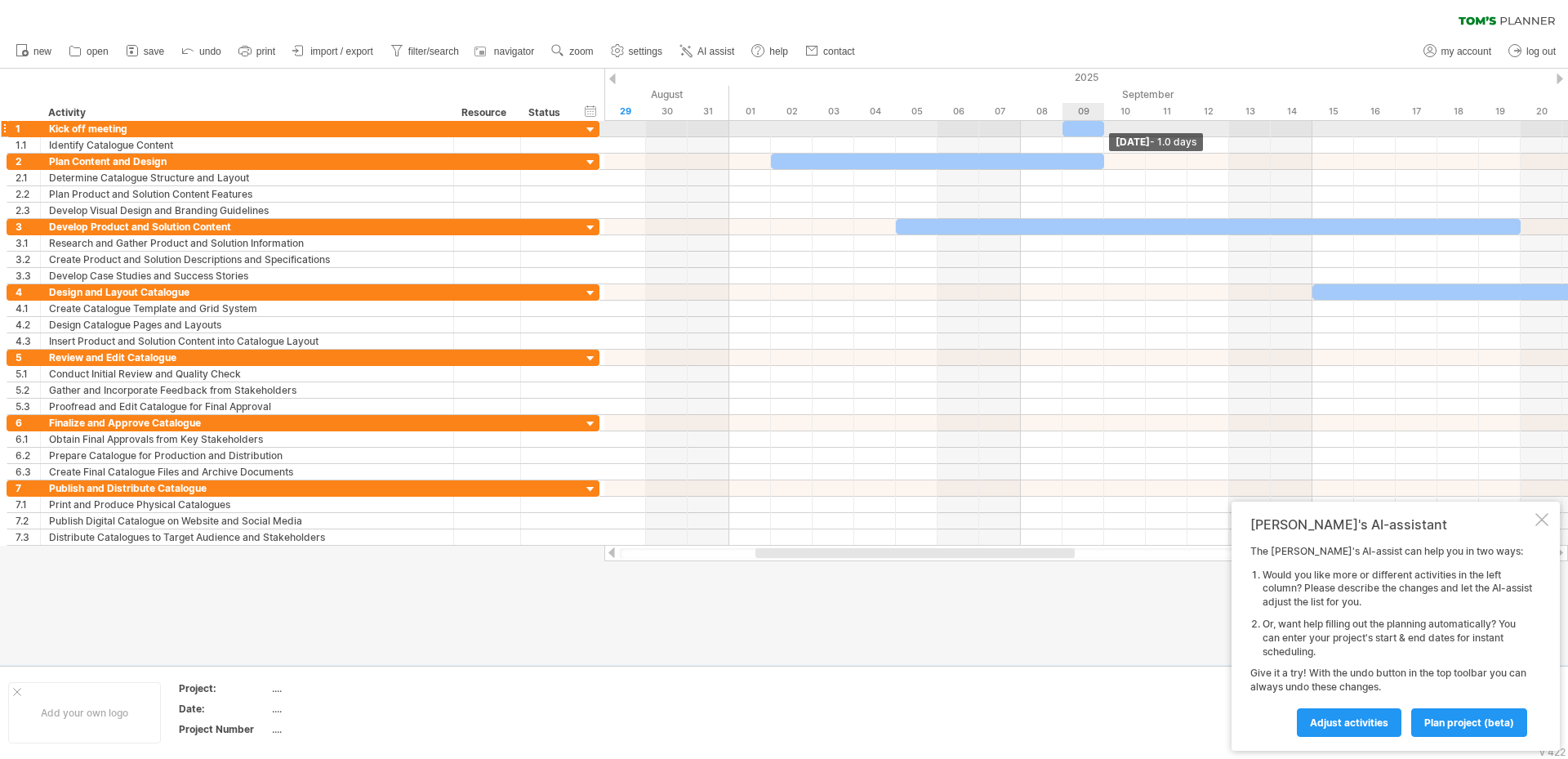
drag, startPoint x: 1351, startPoint y: 125, endPoint x: 1105, endPoint y: 125, distance: 246.0
click at [1105, 125] on span at bounding box center [1104, 129] width 7 height 16
drag, startPoint x: 1104, startPoint y: 132, endPoint x: 1183, endPoint y: 125, distance: 79.3
click at [1183, 125] on div at bounding box center [1125, 129] width 125 height 16
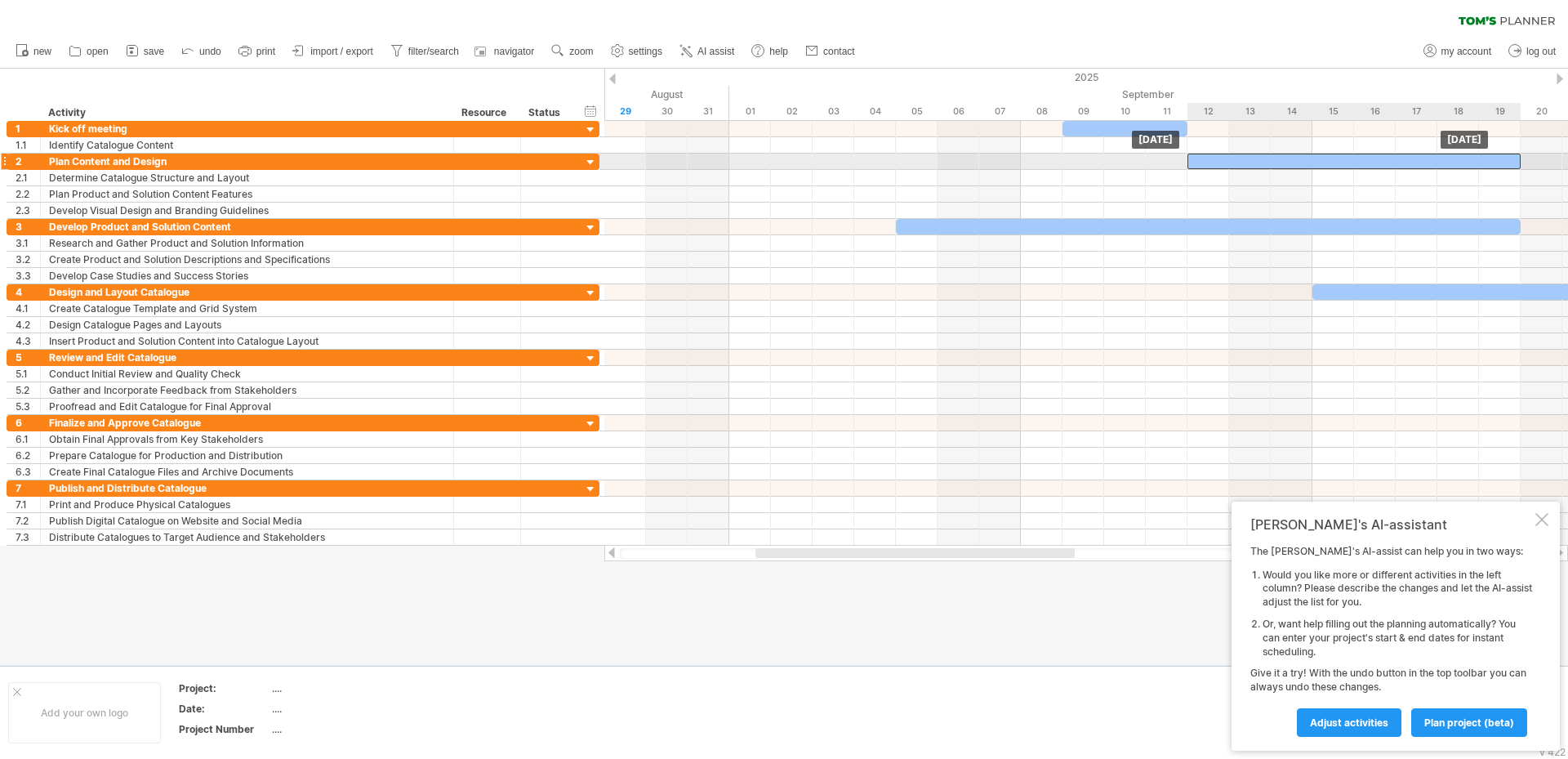
drag, startPoint x: 788, startPoint y: 159, endPoint x: 1204, endPoint y: 159, distance: 416.0
click at [1204, 159] on div at bounding box center [1354, 161] width 333 height 16
drag, startPoint x: 1521, startPoint y: 157, endPoint x: 1399, endPoint y: 159, distance: 122.0
click at [1399, 159] on div "[DATE] - 5.0 days [DATE]" at bounding box center [1086, 332] width 964 height 425
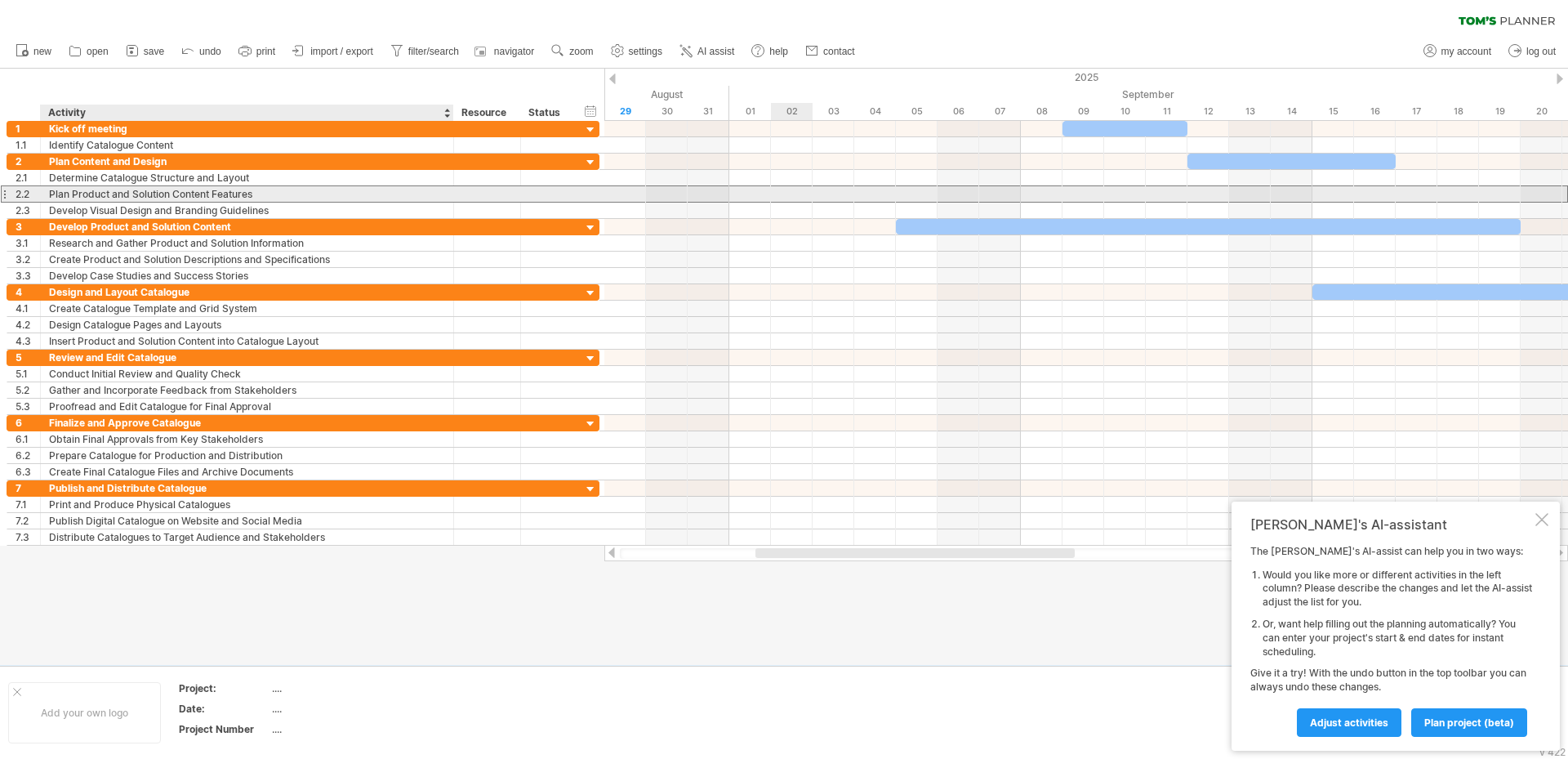
click at [259, 193] on div "Plan Product and Solution Content Features" at bounding box center [247, 194] width 396 height 16
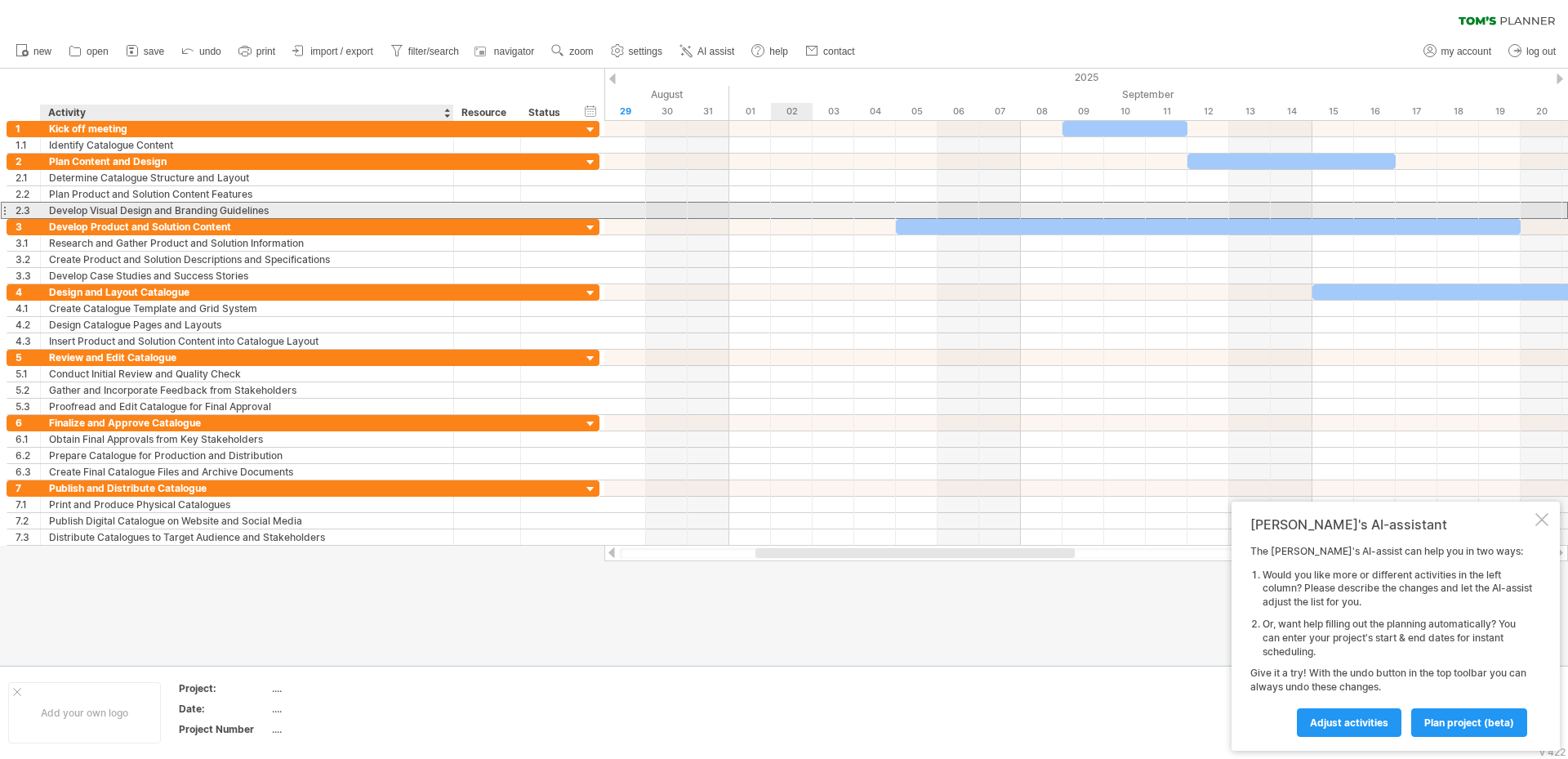
click at [265, 209] on div "Develop Visual Design and Branding Guidelines" at bounding box center [247, 211] width 396 height 16
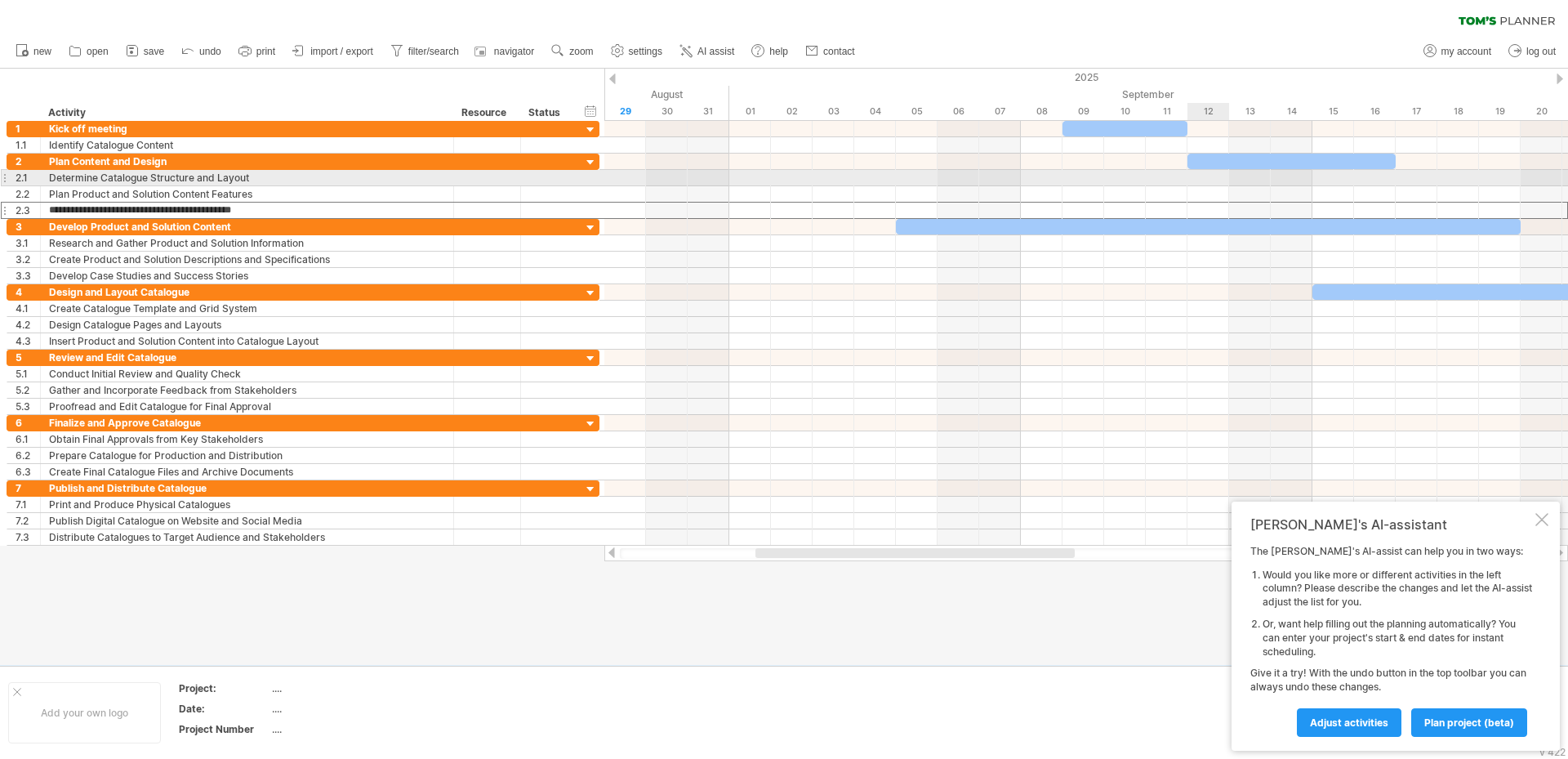
click at [1193, 176] on div at bounding box center [1086, 178] width 964 height 17
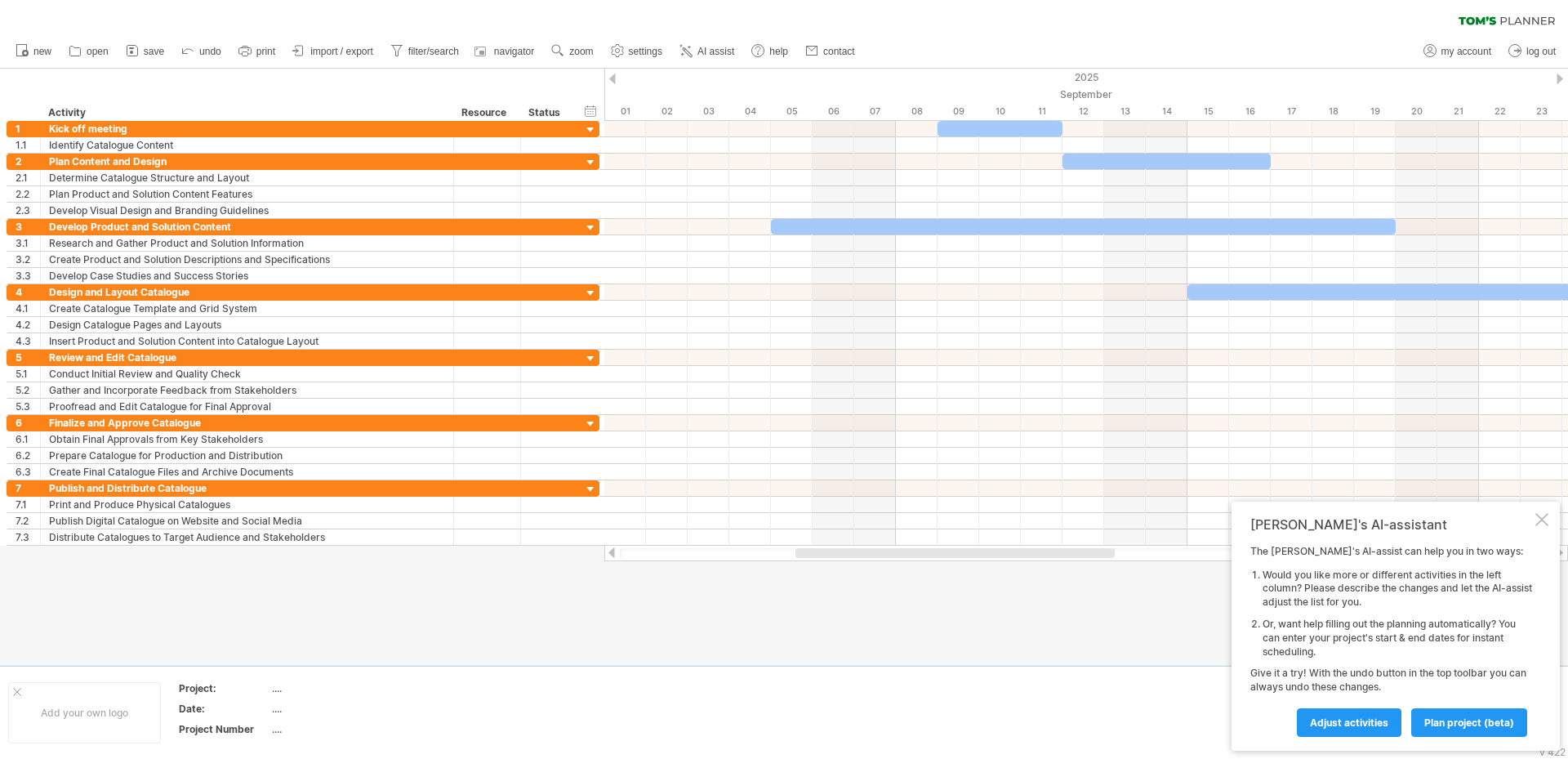
drag, startPoint x: 769, startPoint y: 555, endPoint x: 808, endPoint y: 555, distance: 39.0
click at [808, 555] on div at bounding box center [955, 553] width 320 height 10
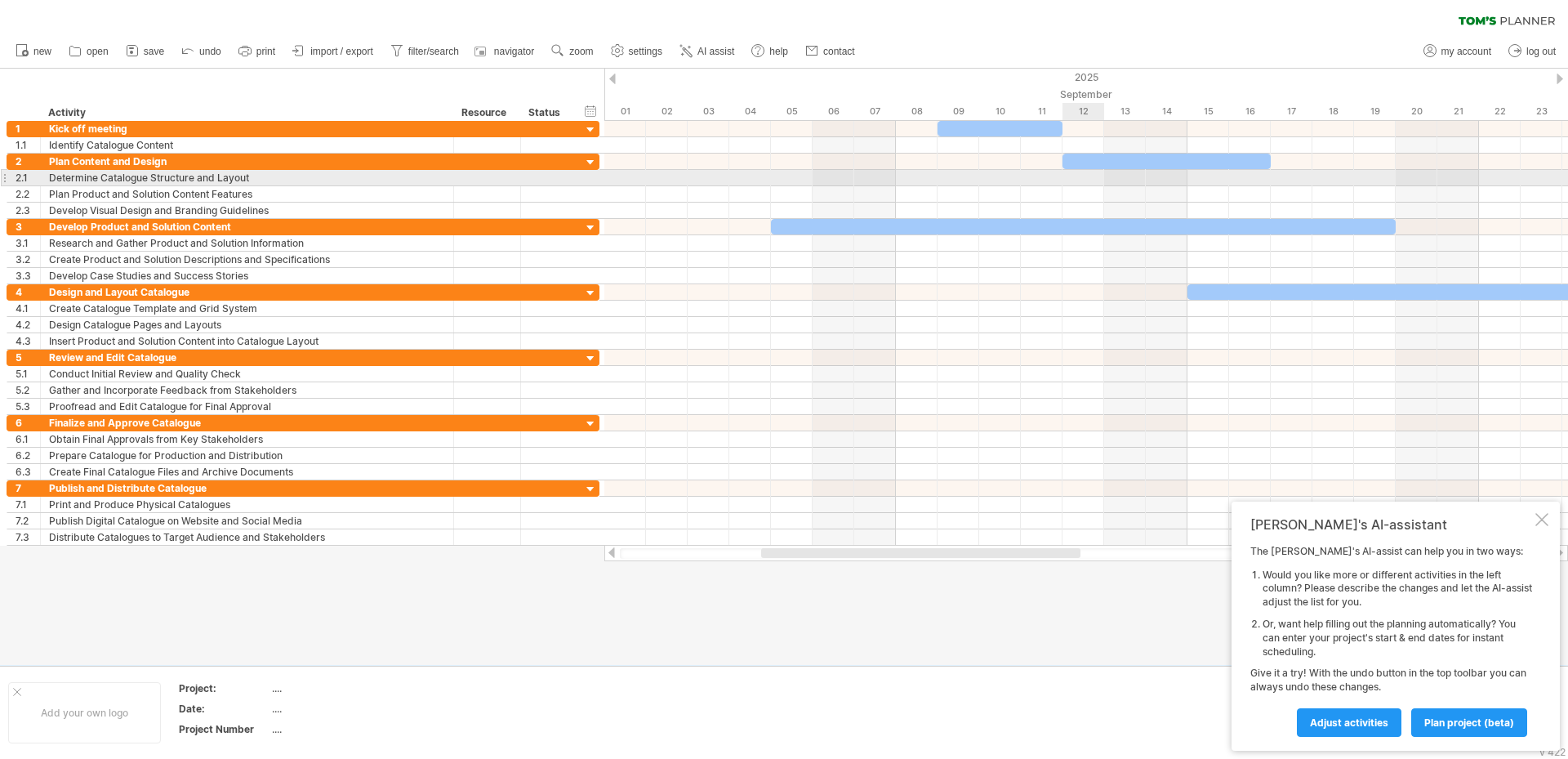
click at [1074, 180] on div at bounding box center [1086, 178] width 964 height 17
click at [1202, 177] on div at bounding box center [1086, 178] width 964 height 17
click at [1278, 176] on div at bounding box center [1086, 178] width 964 height 17
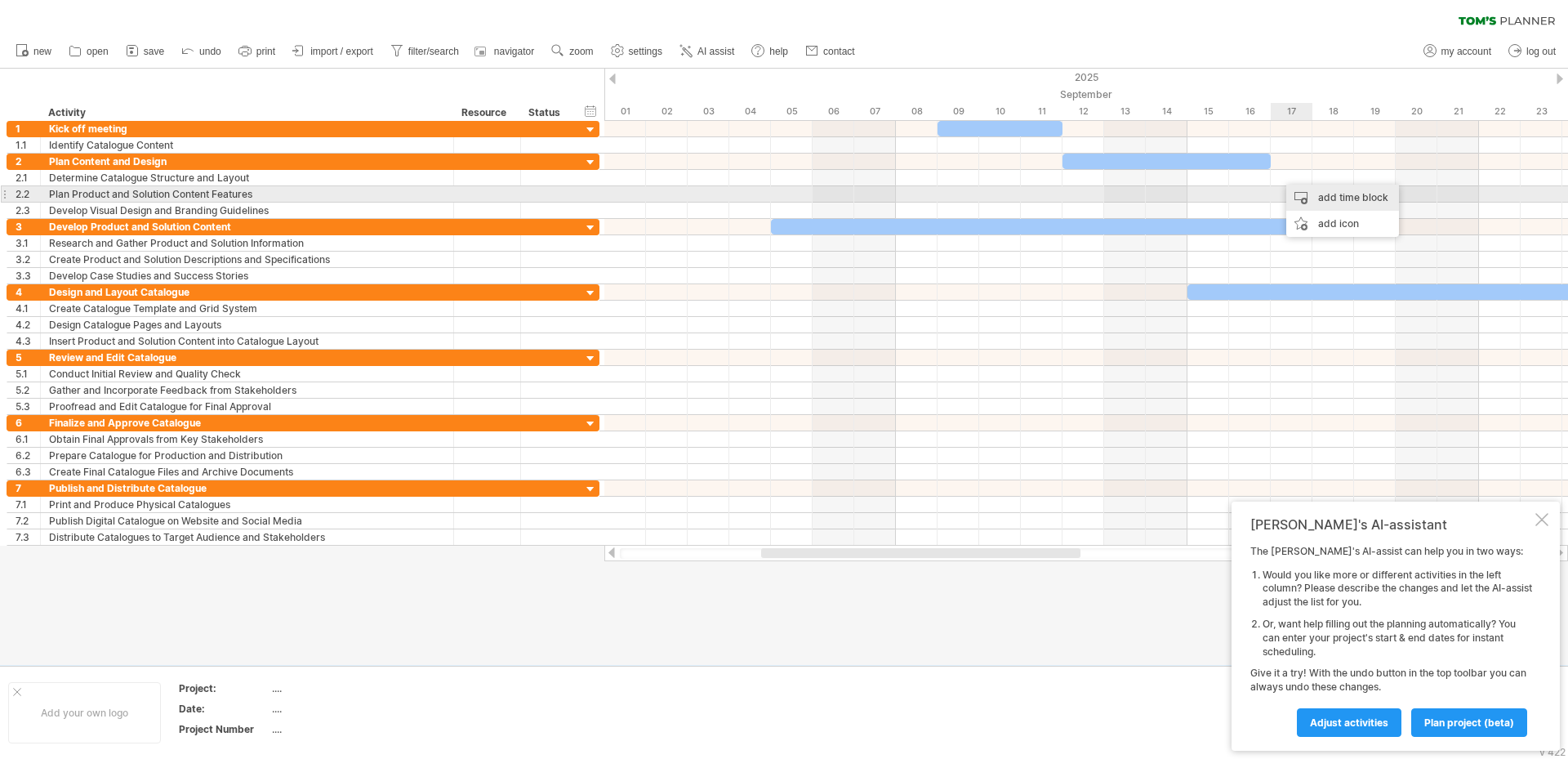
click at [1326, 199] on div "add time block" at bounding box center [1342, 198] width 113 height 26
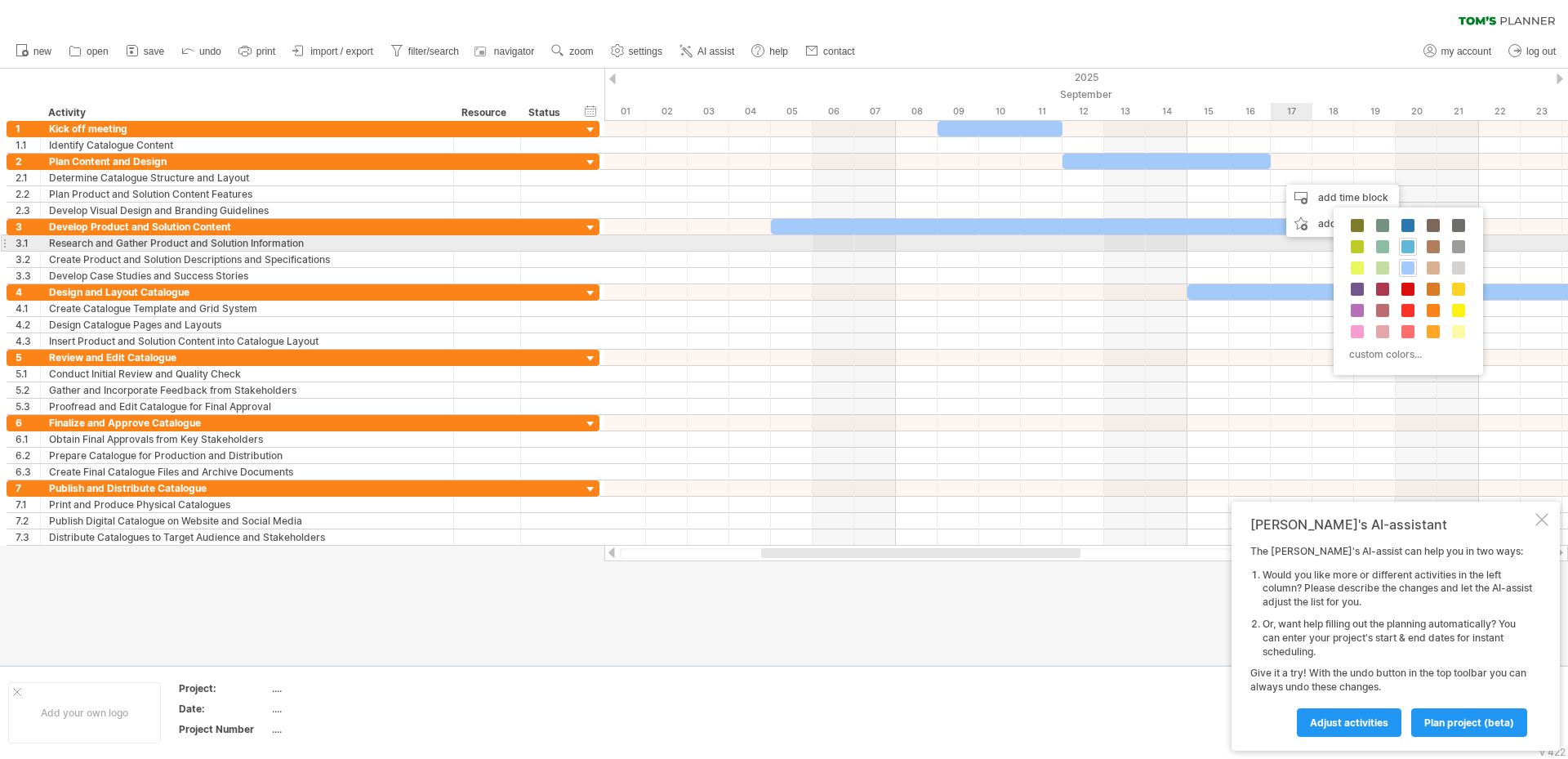
click at [1411, 242] on span at bounding box center [1408, 246] width 13 height 13
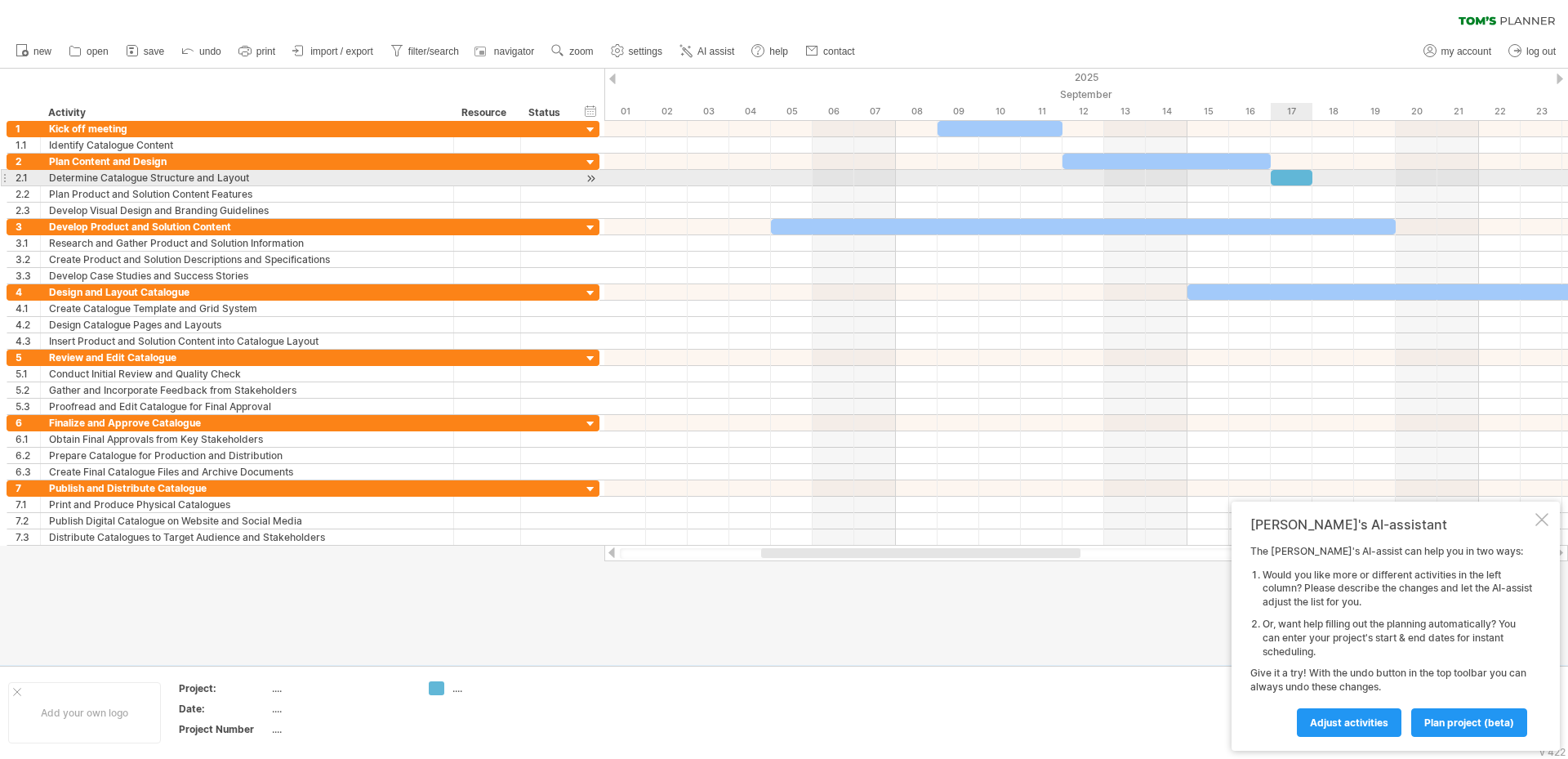
click at [1301, 180] on div at bounding box center [1292, 178] width 42 height 16
drag, startPoint x: 1312, startPoint y: 181, endPoint x: 1389, endPoint y: 178, distance: 77.1
click at [1389, 178] on div at bounding box center [1334, 178] width 125 height 16
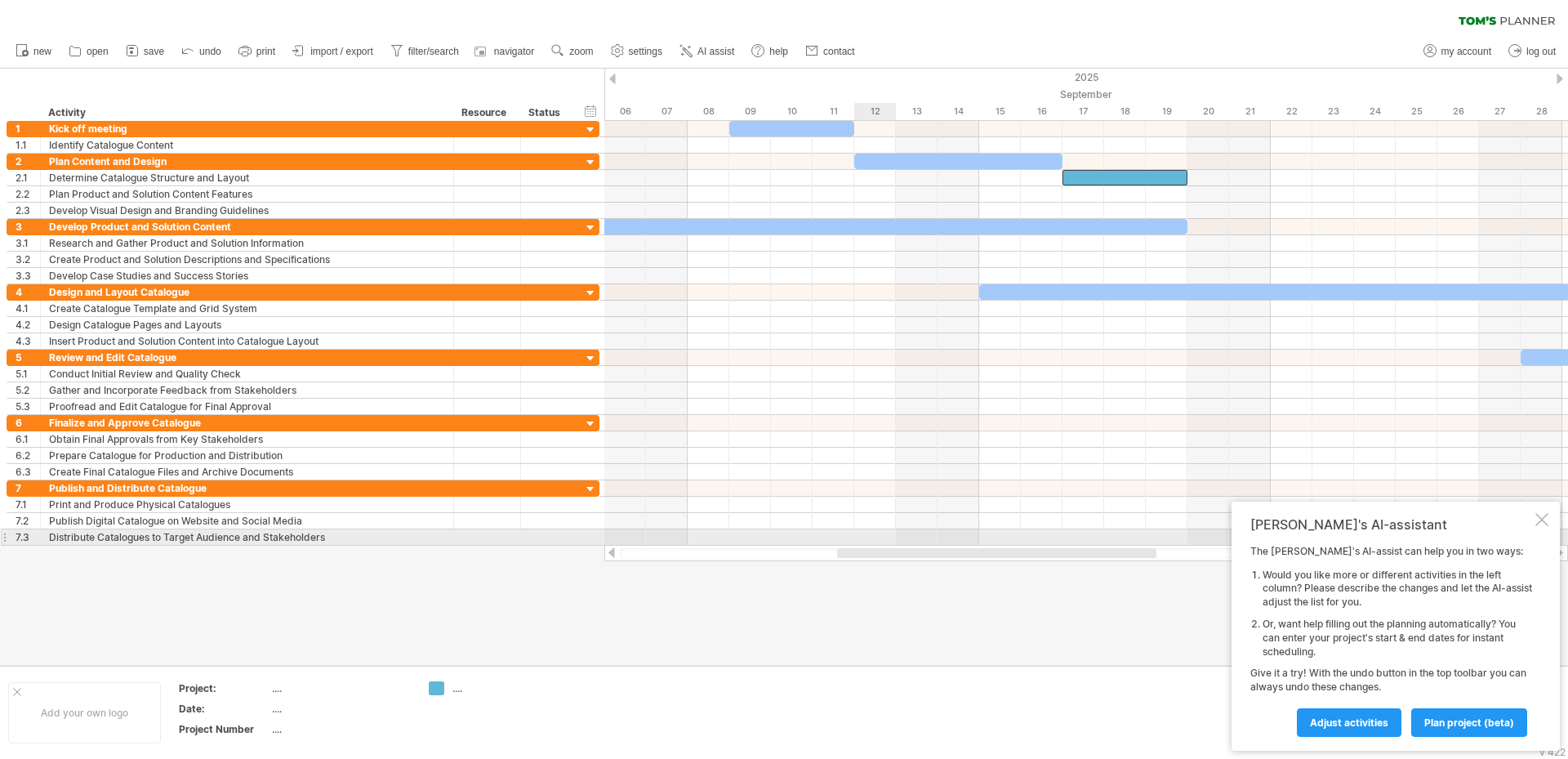
drag, startPoint x: 814, startPoint y: 555, endPoint x: 890, endPoint y: 539, distance: 77.7
click at [890, 539] on div "Trying to reach [DOMAIN_NAME] Connected again... 0% clear filter new 1" at bounding box center [784, 379] width 1568 height 759
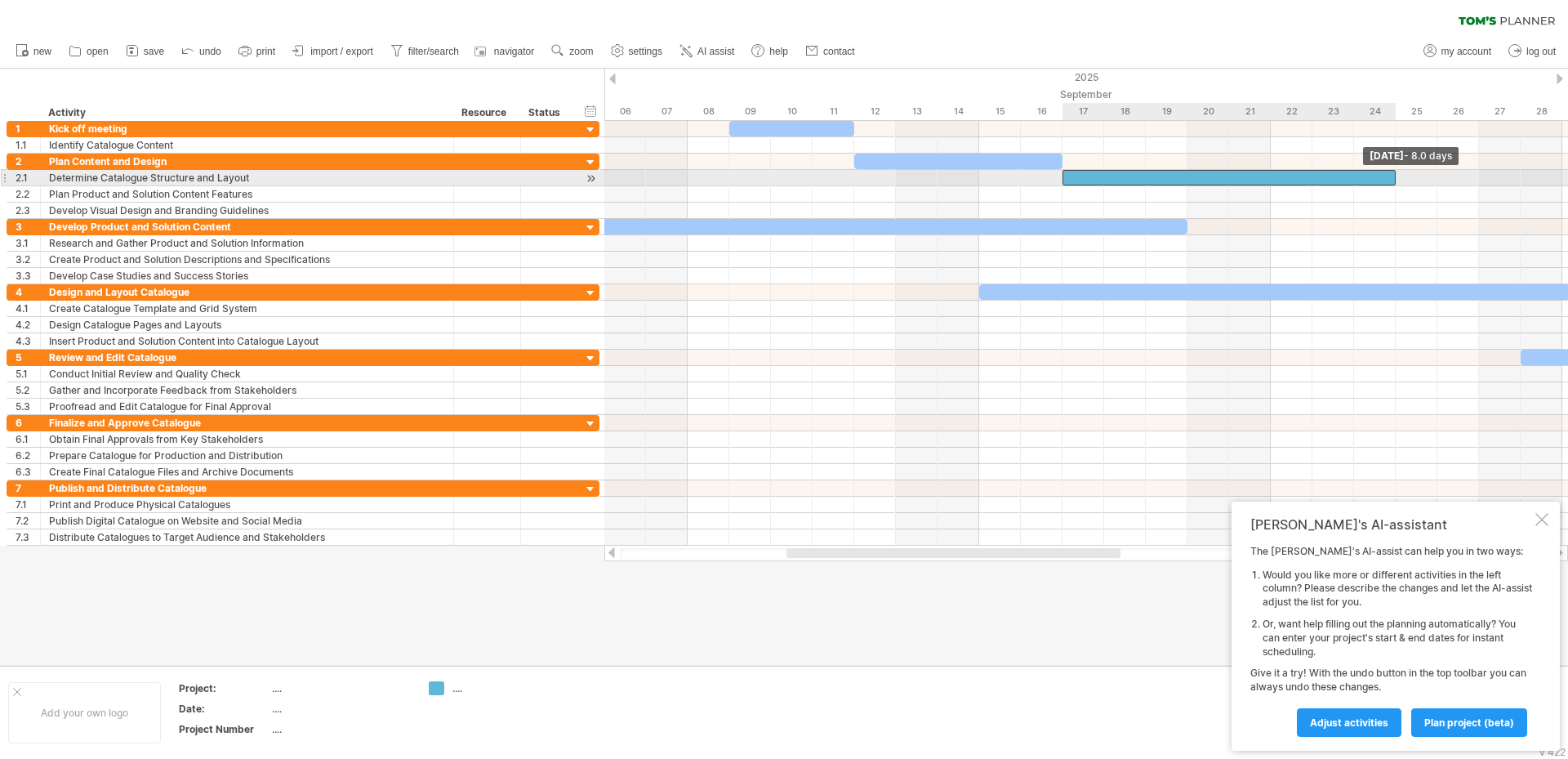
drag, startPoint x: 1187, startPoint y: 175, endPoint x: 1391, endPoint y: 180, distance: 204.1
click at [1391, 180] on div at bounding box center [1229, 178] width 333 height 16
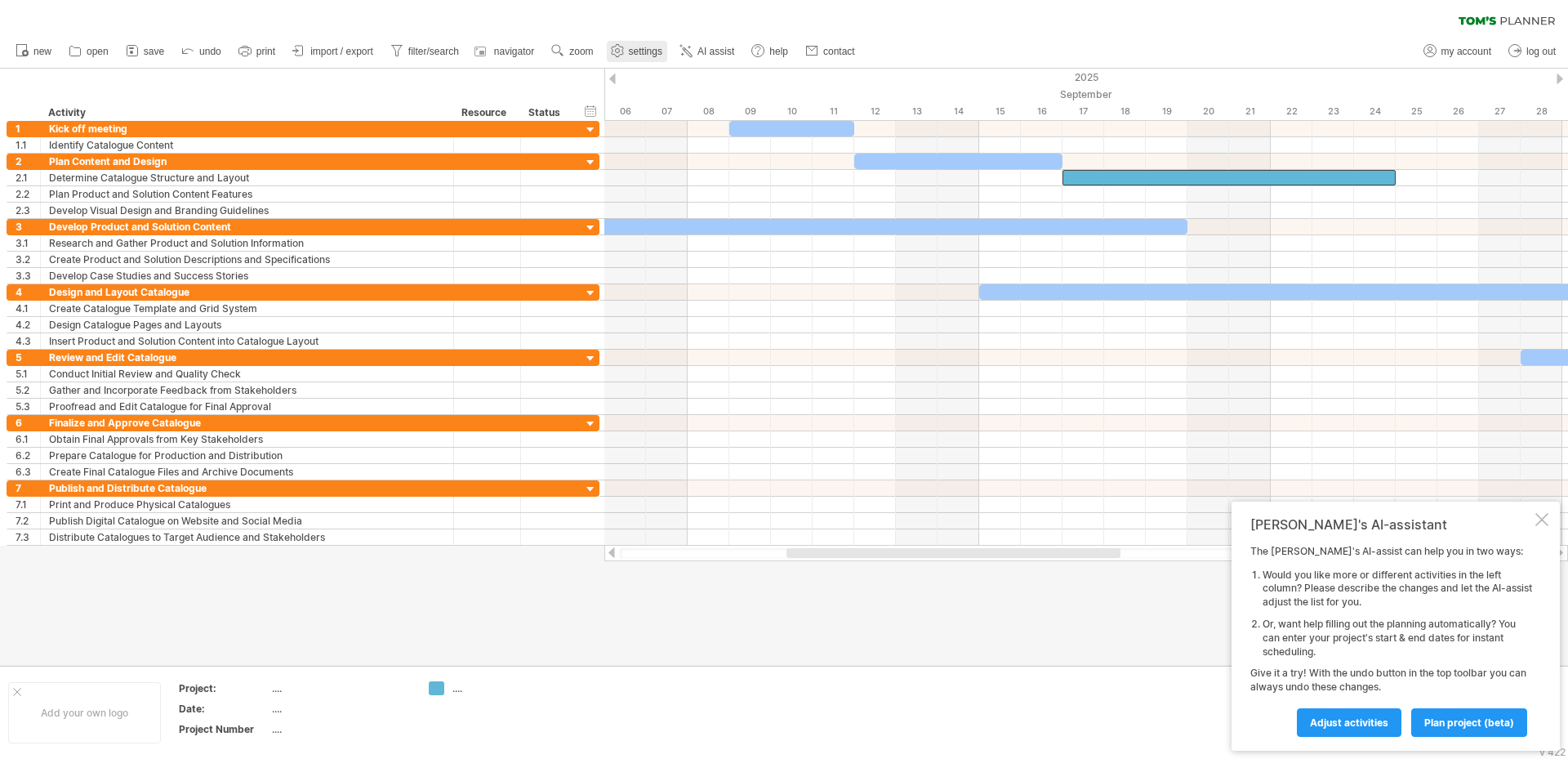
click at [635, 53] on span "settings" at bounding box center [646, 51] width 34 height 12
select select "*"
select select "**"
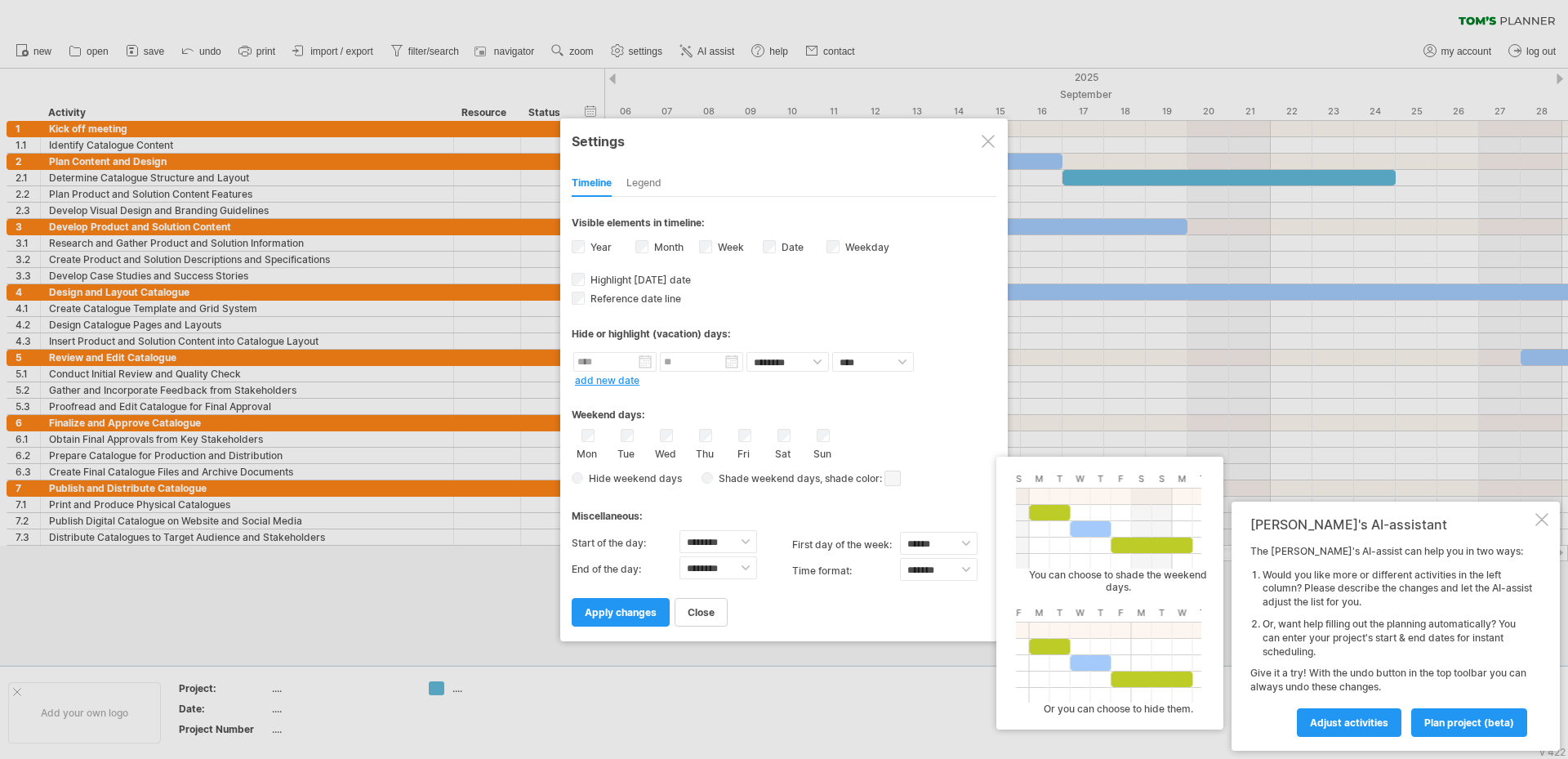
click at [625, 478] on span "Hide weekend days" at bounding box center [633, 478] width 99 height 12
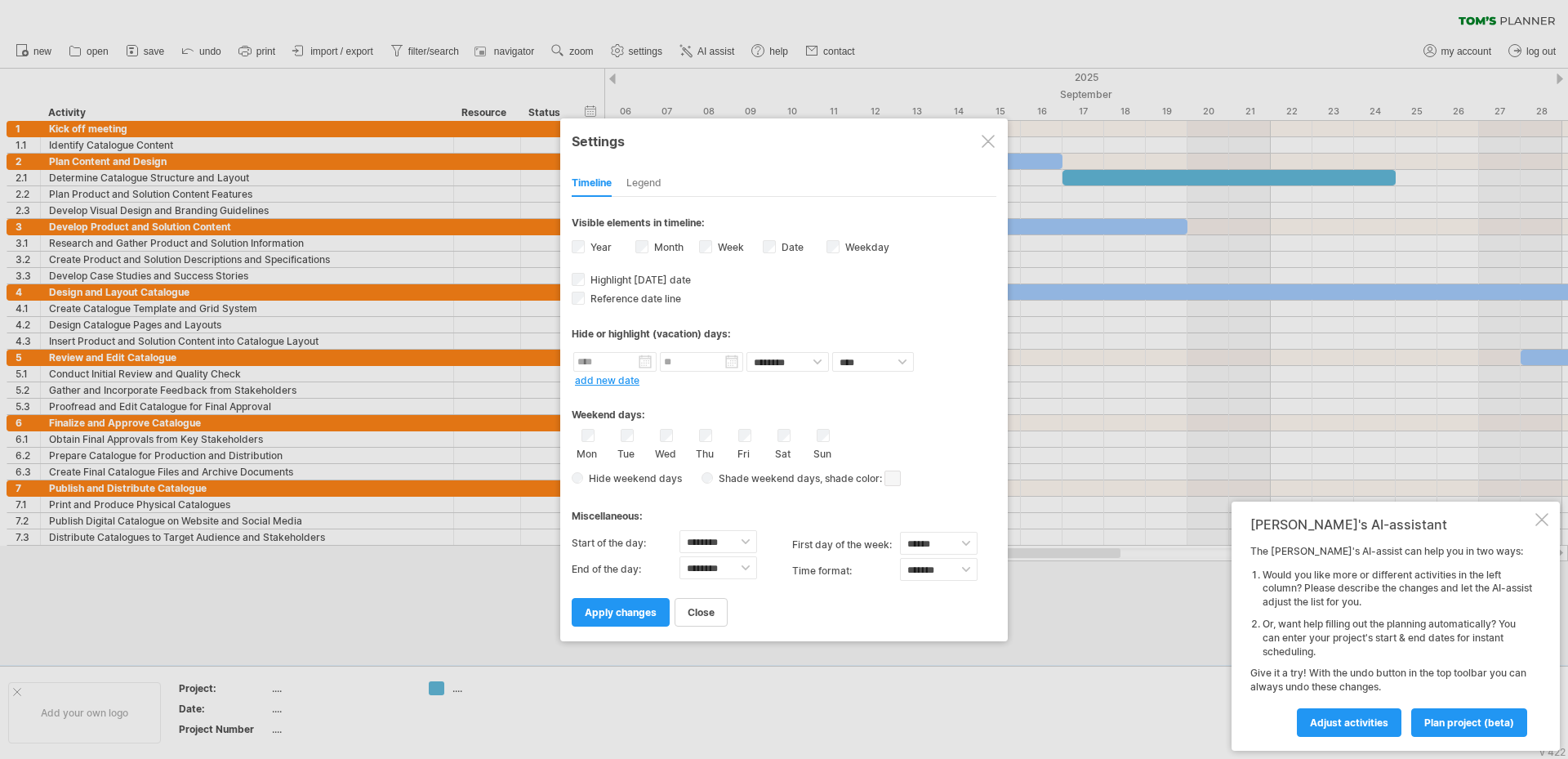
click at [600, 477] on span "Hide weekend days" at bounding box center [633, 478] width 99 height 12
click at [598, 475] on span "Hide weekend days" at bounding box center [633, 478] width 99 height 12
click at [592, 471] on div "Hide weekend days Shade weekend days , shade color: You can choose to shade the…" at bounding box center [784, 478] width 424 height 24
click at [643, 617] on span "apply changes" at bounding box center [620, 613] width 72 height 12
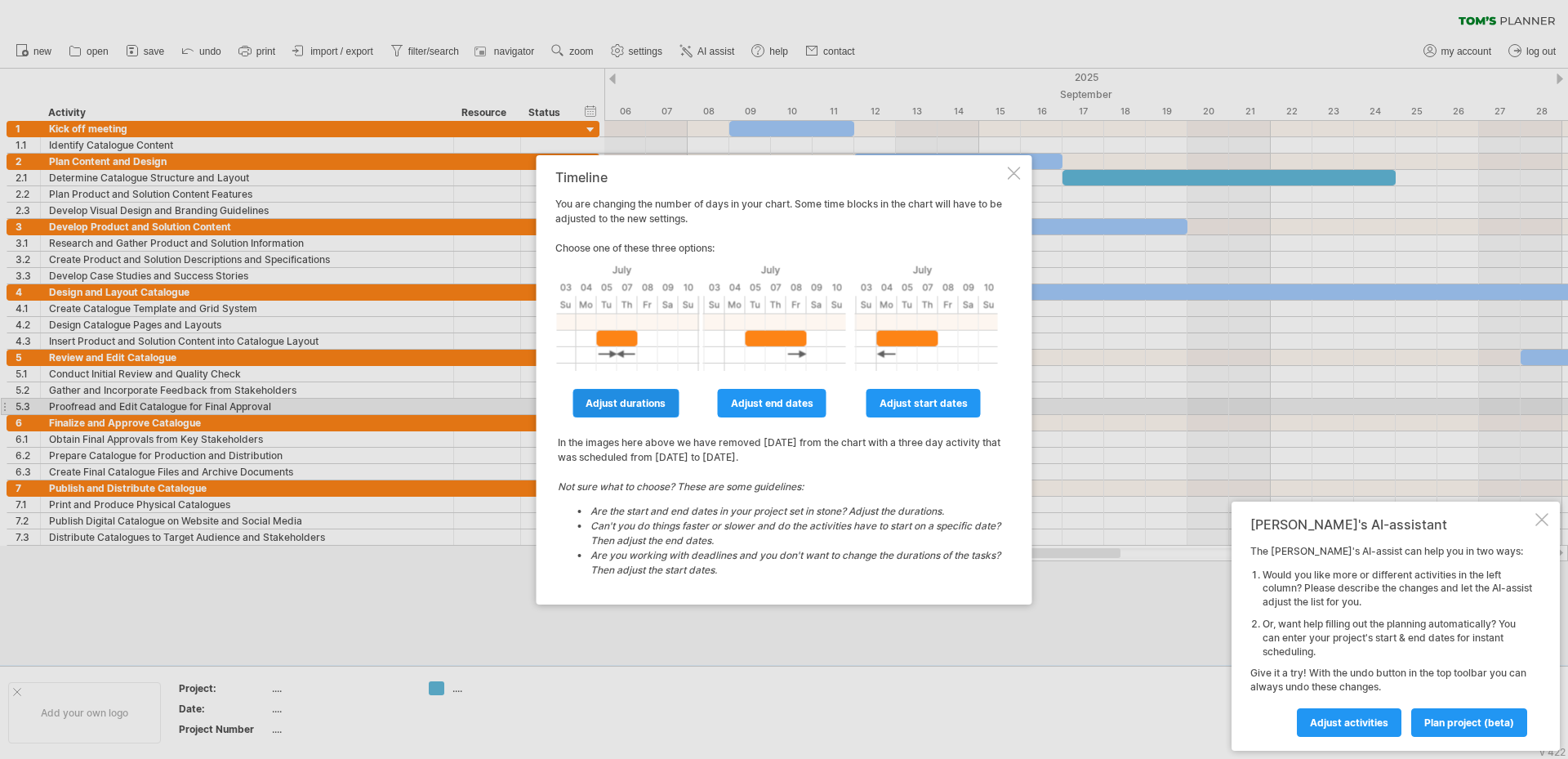
click at [644, 403] on span "adjust durations" at bounding box center [625, 403] width 80 height 12
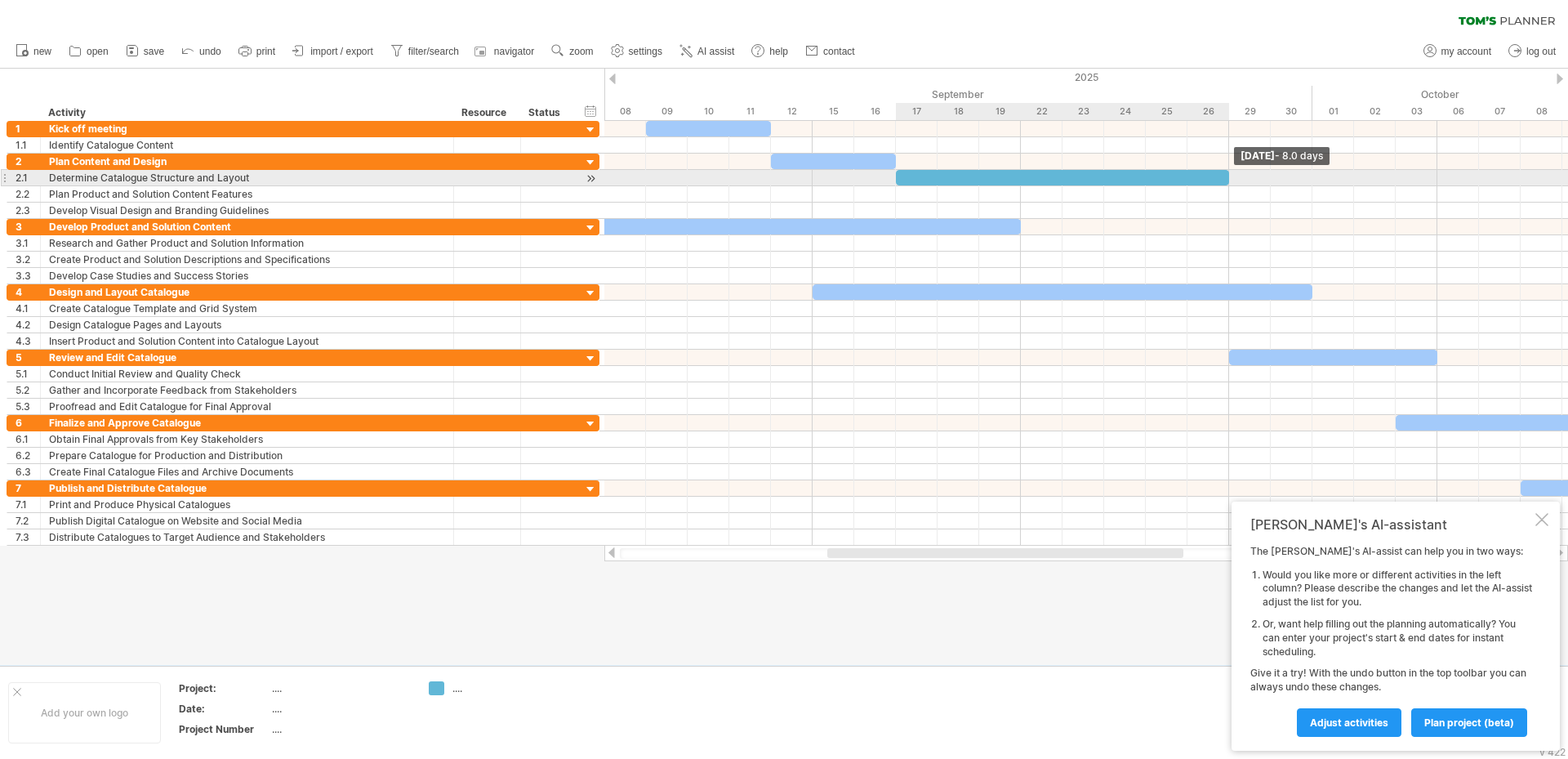
drag, startPoint x: 1143, startPoint y: 174, endPoint x: 1225, endPoint y: 174, distance: 82.0
click at [1225, 174] on div at bounding box center [1062, 178] width 333 height 16
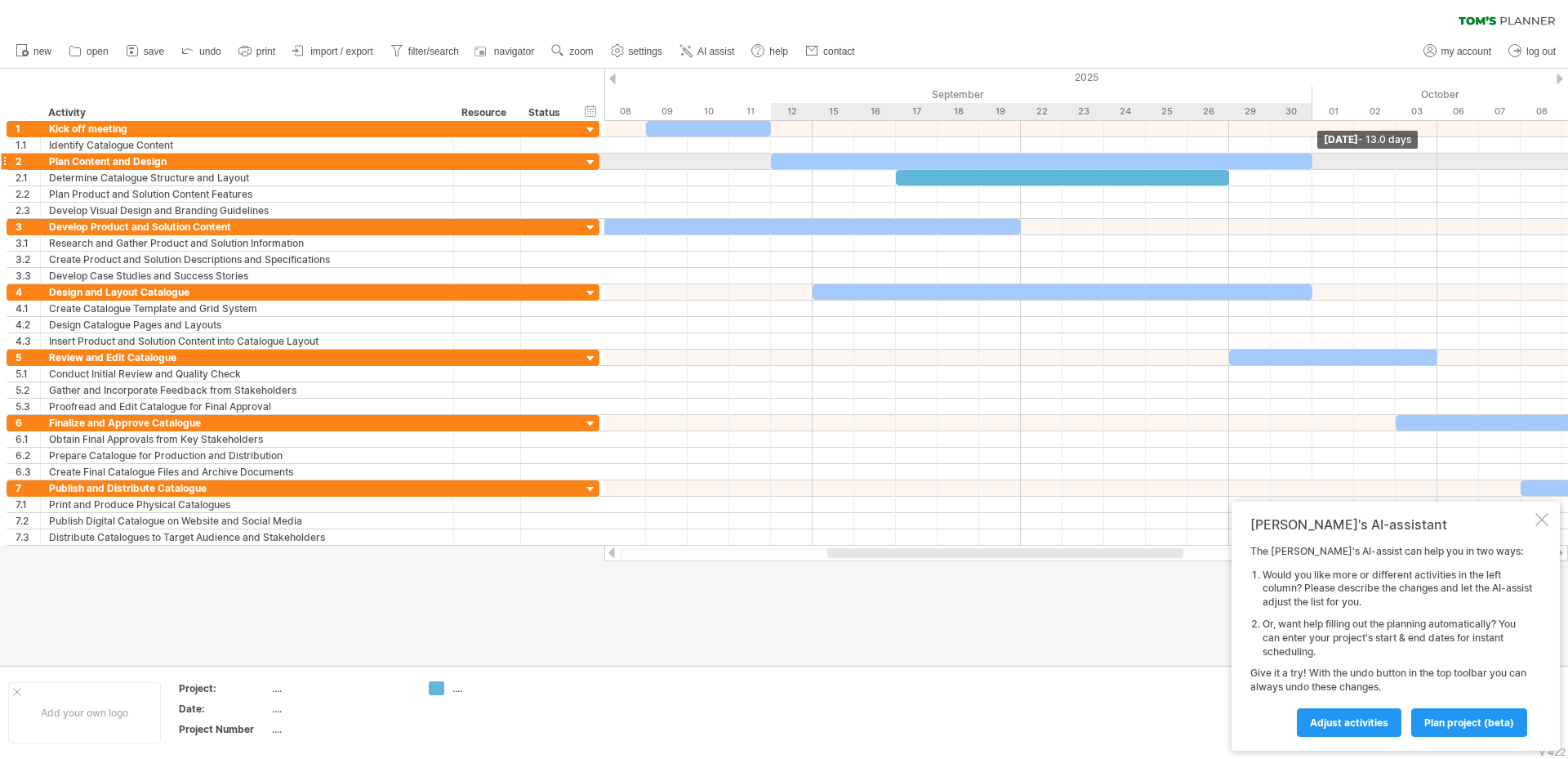
drag, startPoint x: 893, startPoint y: 160, endPoint x: 1314, endPoint y: 163, distance: 421.0
click at [1314, 163] on span at bounding box center [1313, 161] width 7 height 16
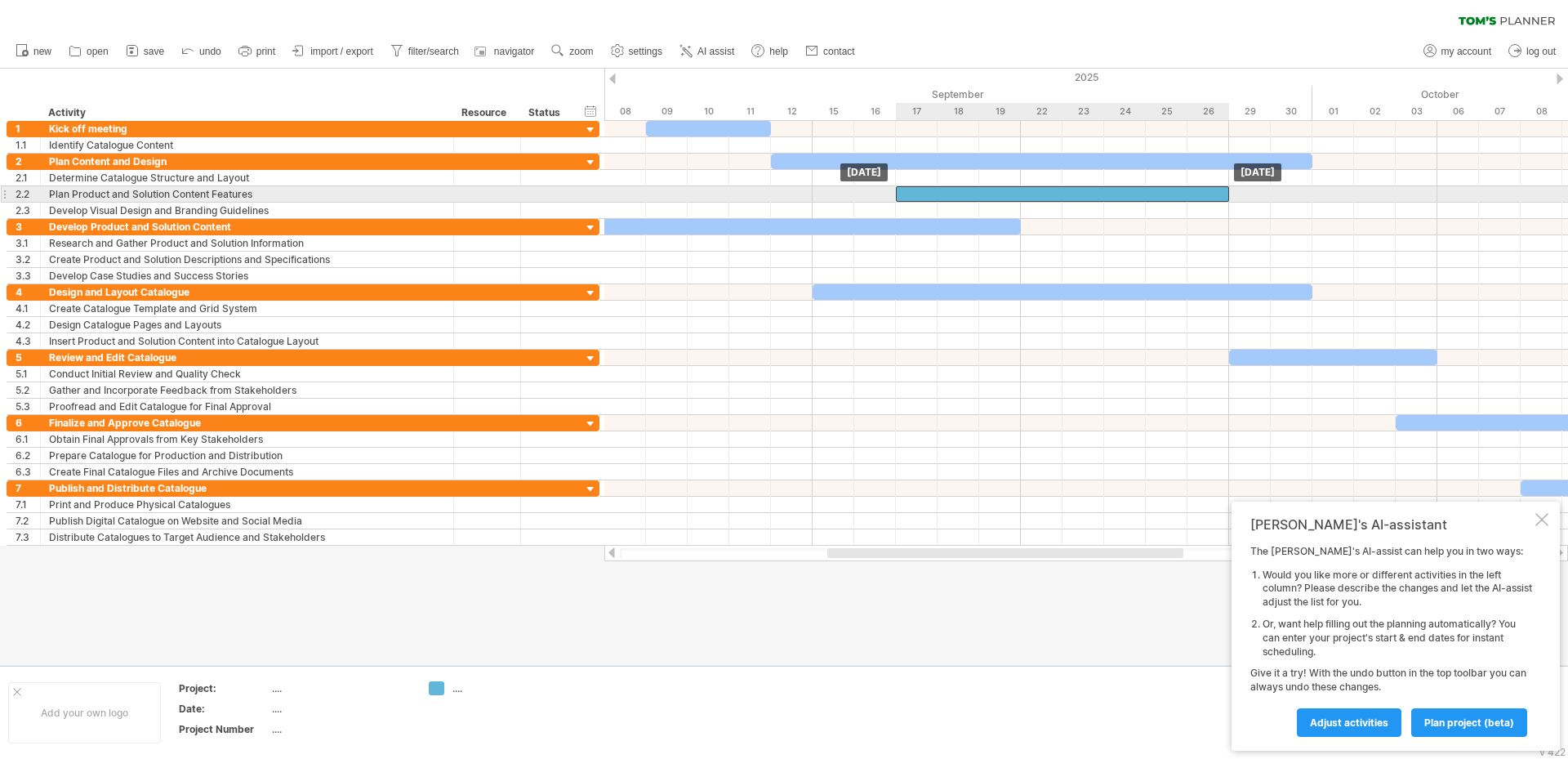
drag, startPoint x: 920, startPoint y: 178, endPoint x: 921, endPoint y: 195, distance: 17.0
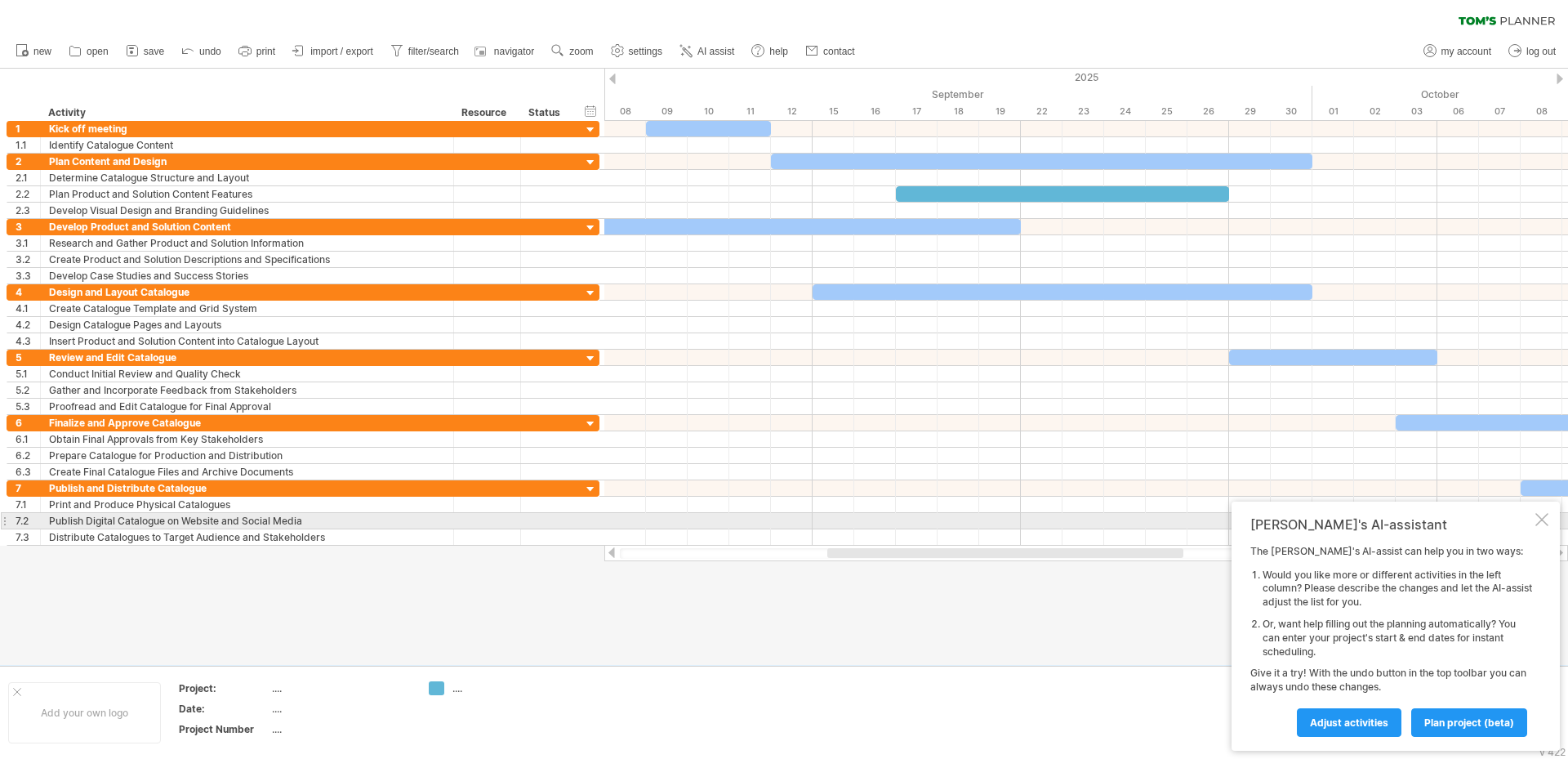
click at [1547, 520] on div at bounding box center [1541, 520] width 13 height 13
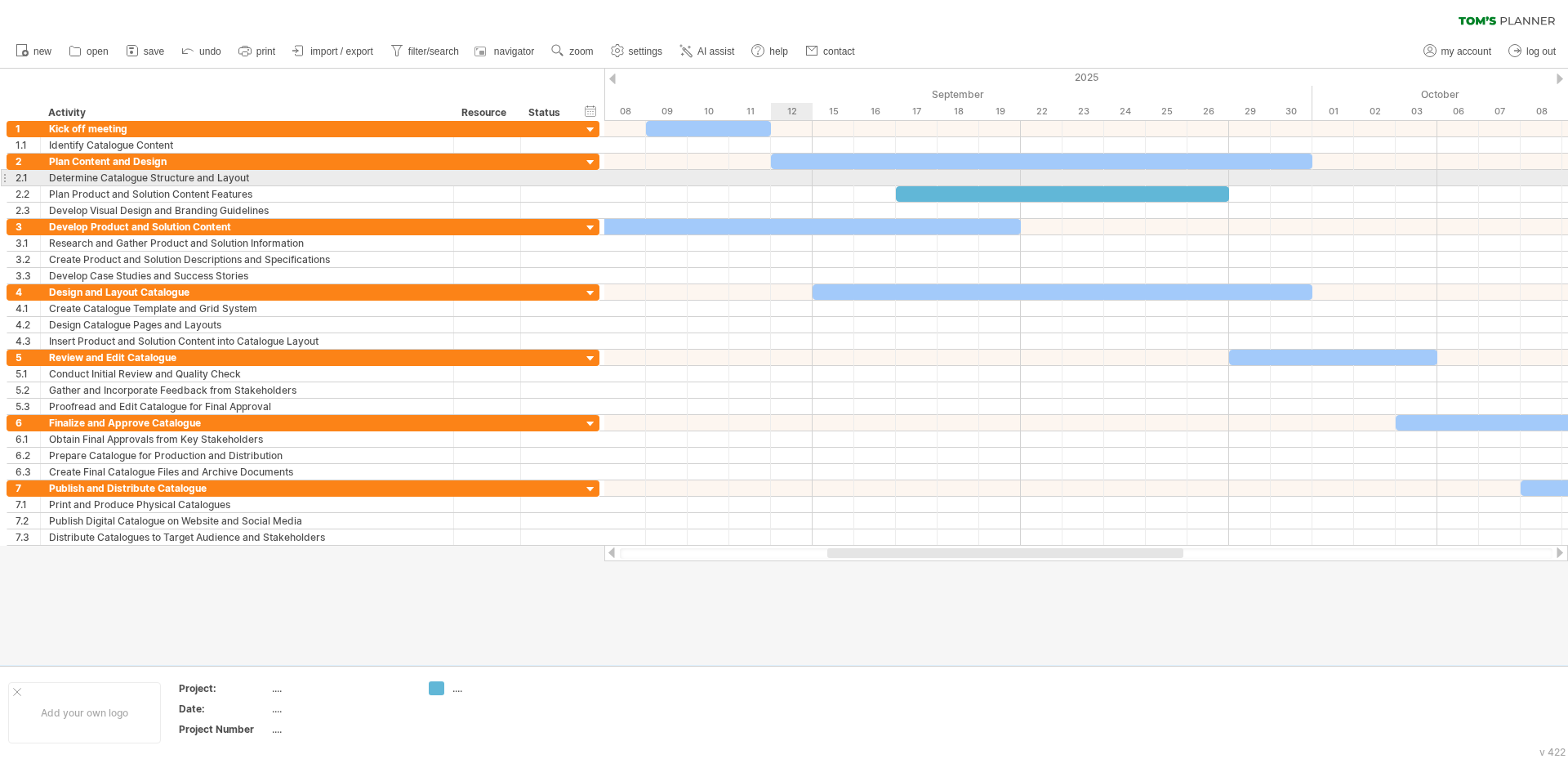
click at [790, 180] on div at bounding box center [1086, 178] width 964 height 17
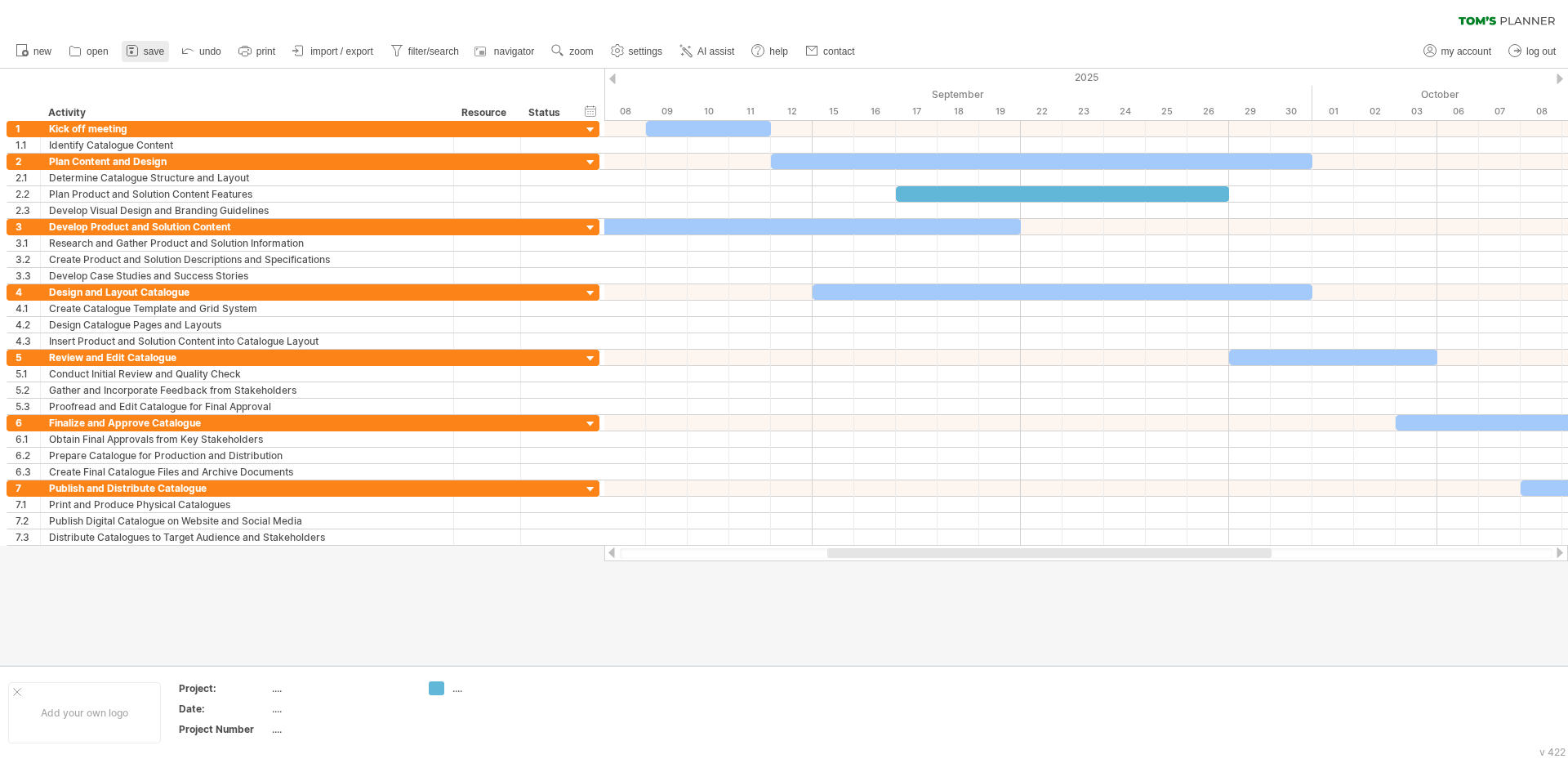
click at [129, 54] on icon at bounding box center [133, 50] width 17 height 17
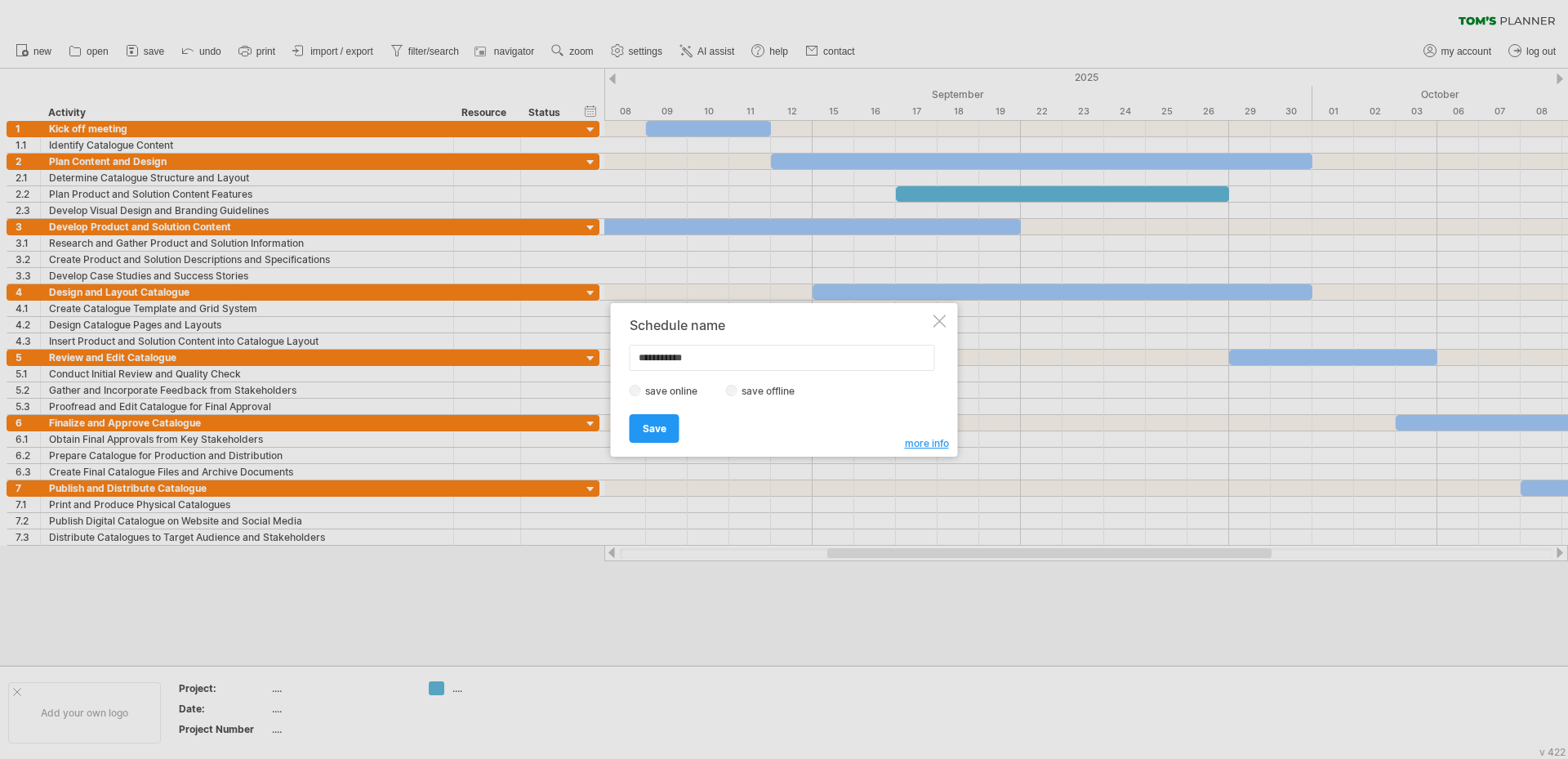
click at [944, 317] on div at bounding box center [940, 321] width 13 height 13
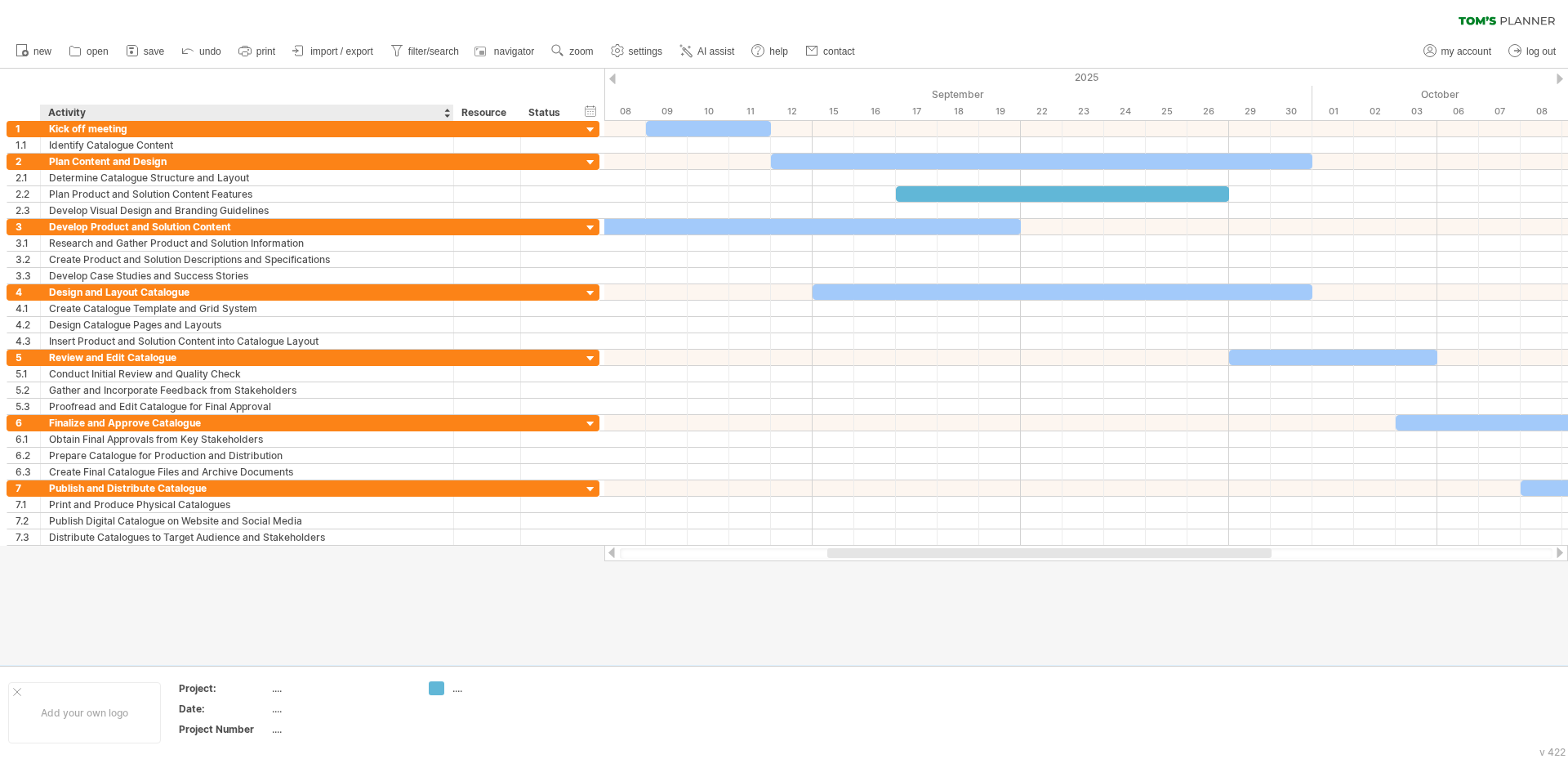
click at [257, 592] on div at bounding box center [784, 366] width 1568 height 597
